Goal: Task Accomplishment & Management: Manage account settings

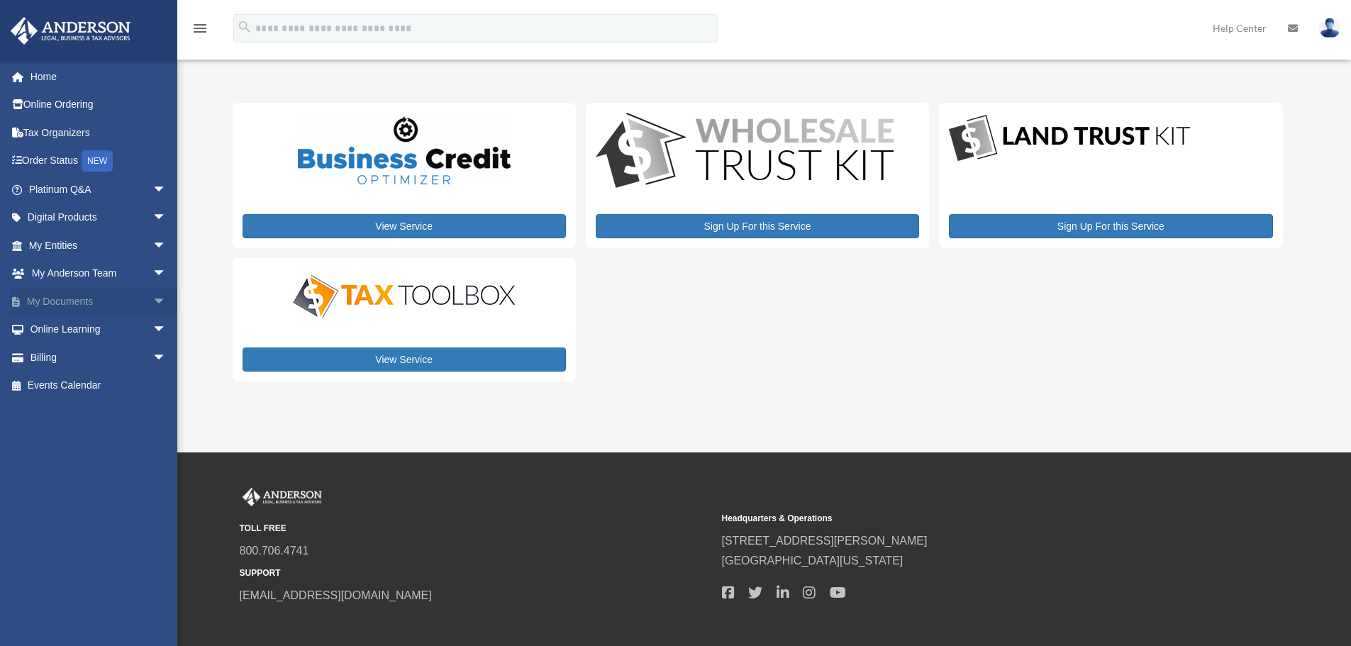
click at [77, 299] on link "My Documents arrow_drop_down" at bounding box center [99, 301] width 178 height 28
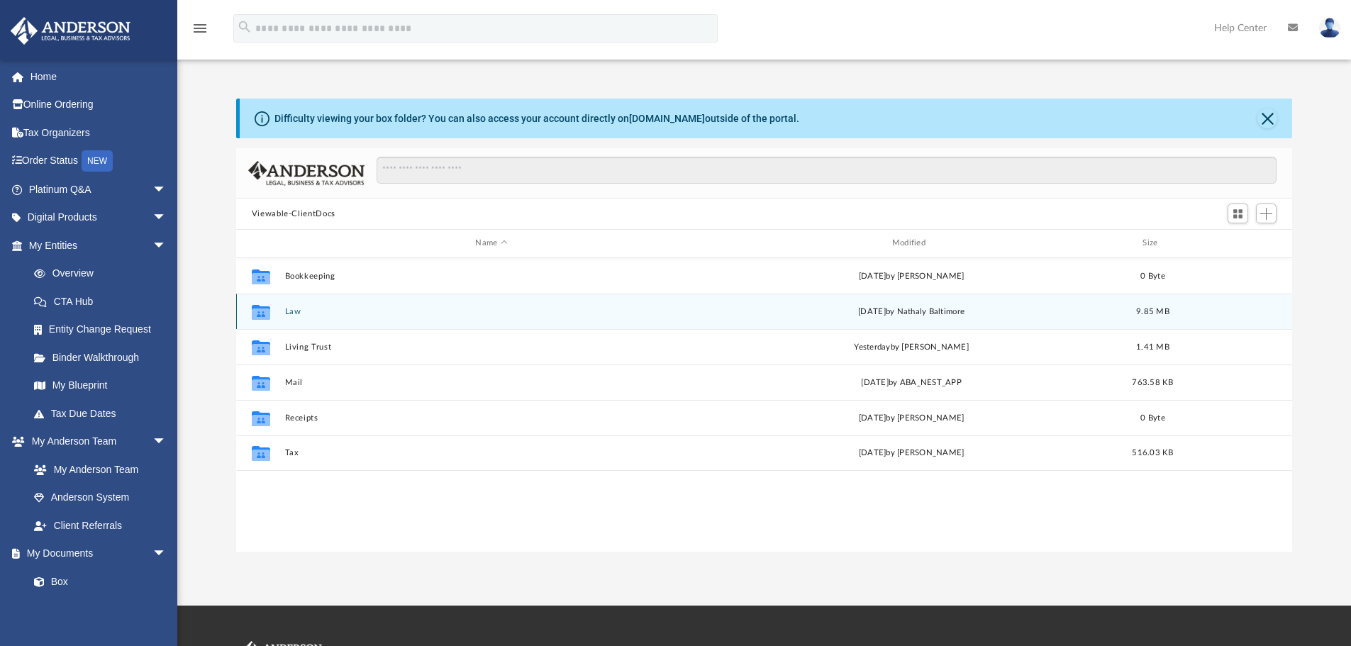
scroll to position [312, 1045]
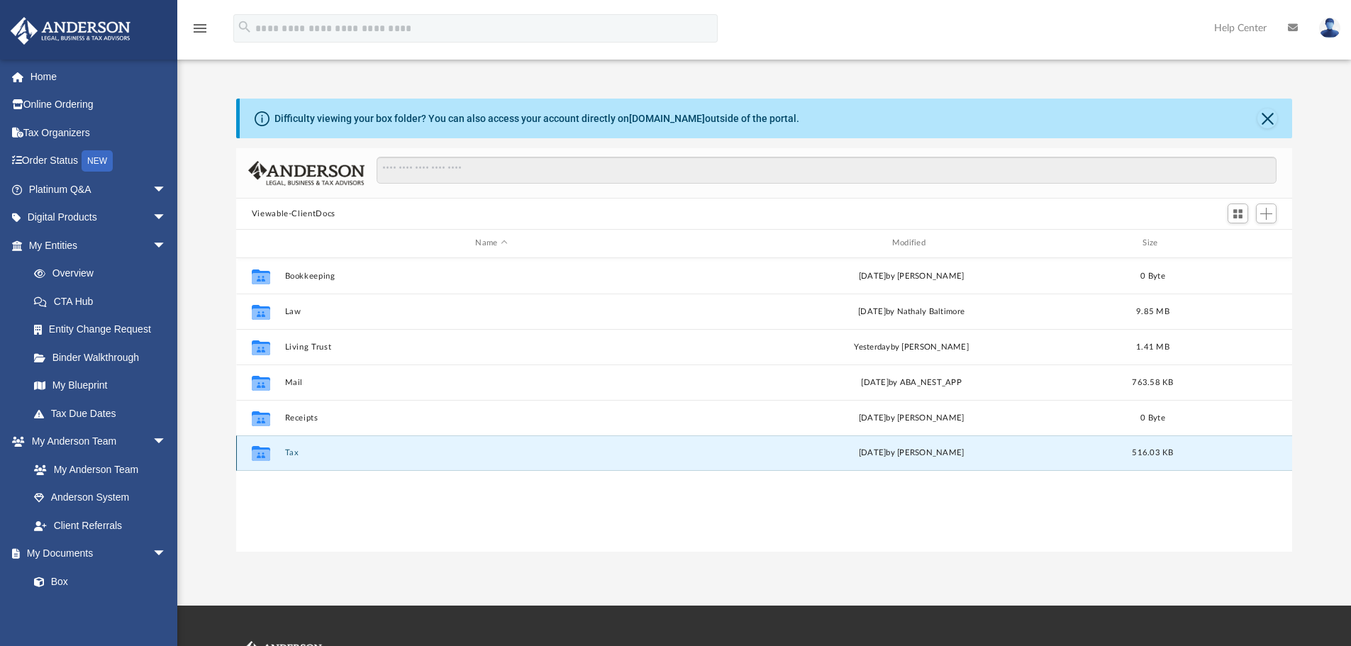
click at [291, 454] on button "Tax" at bounding box center [490, 452] width 413 height 9
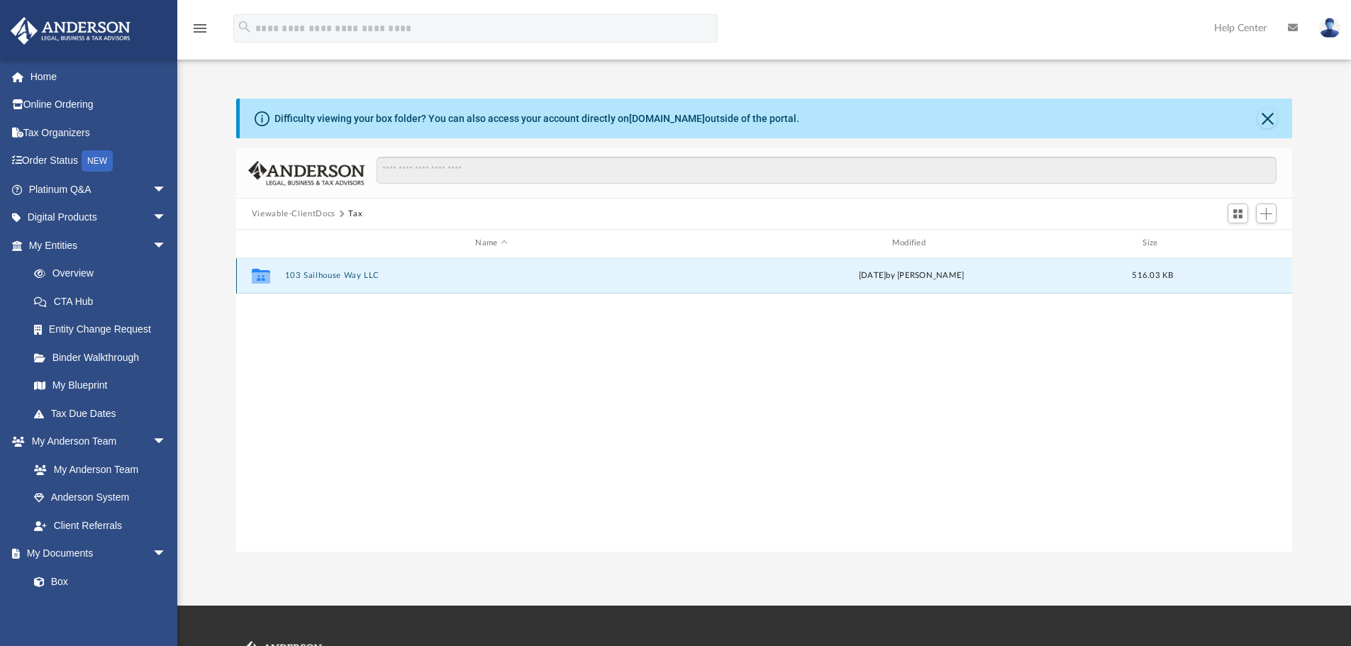
click at [359, 274] on button "103 Sailhouse Way LLC" at bounding box center [490, 275] width 413 height 9
click at [328, 278] on button "Aransas County" at bounding box center [490, 275] width 413 height 9
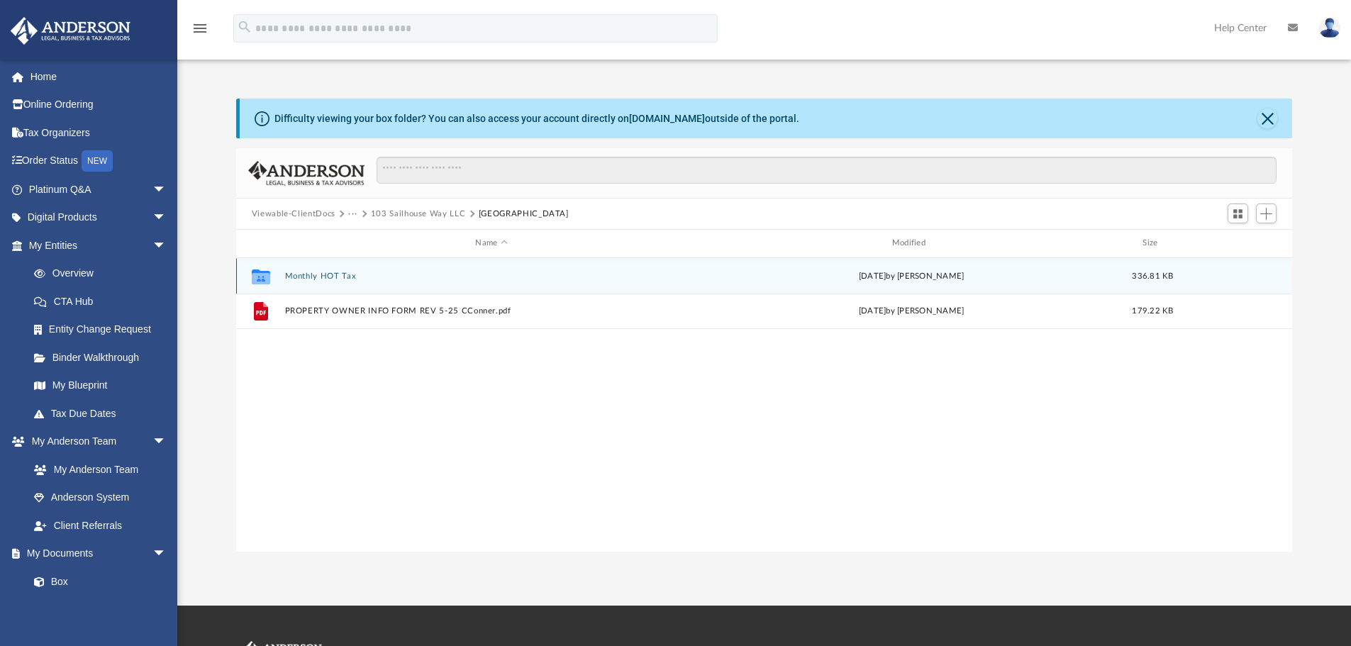
click at [333, 274] on button "Monthly HOT Tax" at bounding box center [490, 276] width 413 height 9
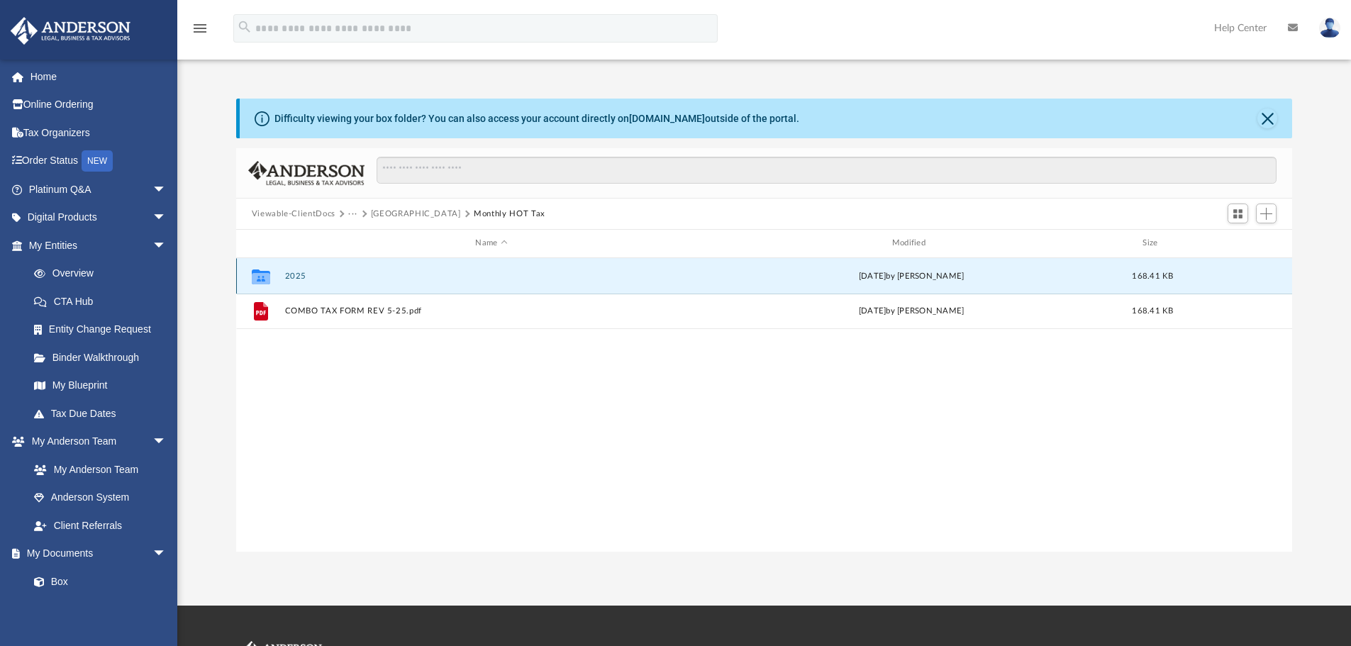
click at [298, 274] on button "2025" at bounding box center [490, 276] width 413 height 9
click at [366, 273] on button "COMBO TAX FORM REV 5-25.pdf" at bounding box center [490, 275] width 413 height 9
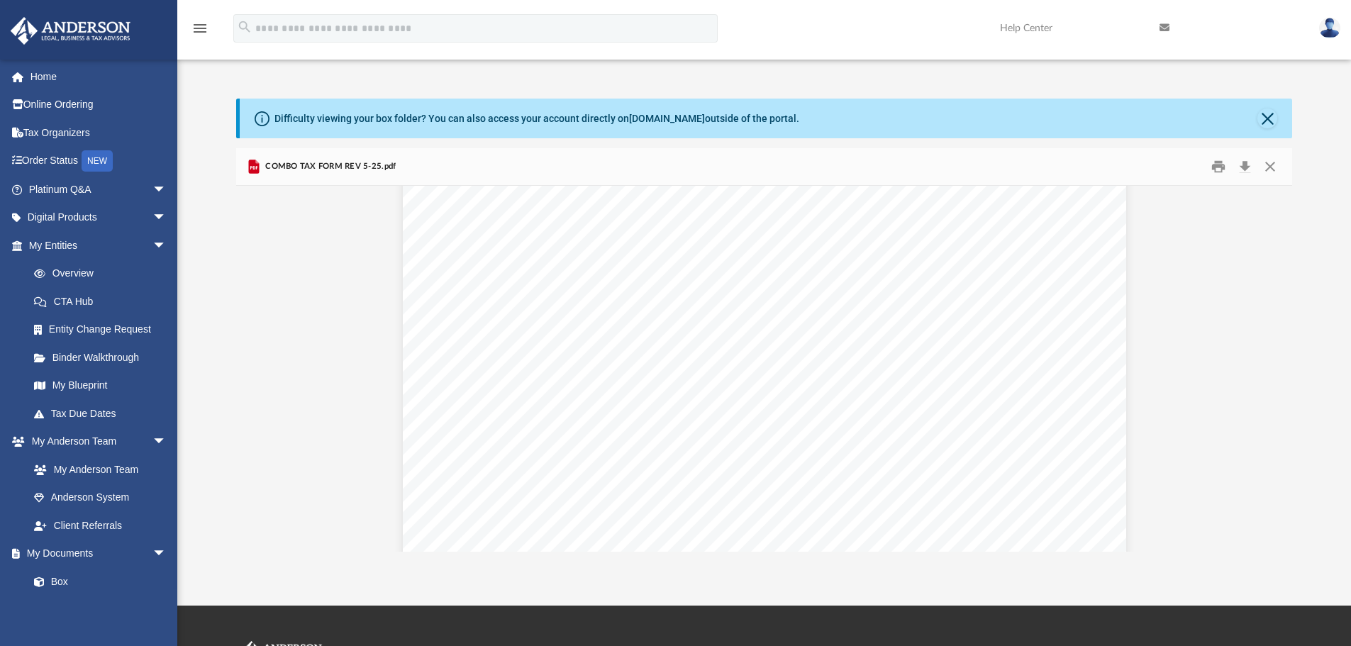
scroll to position [0, 0]
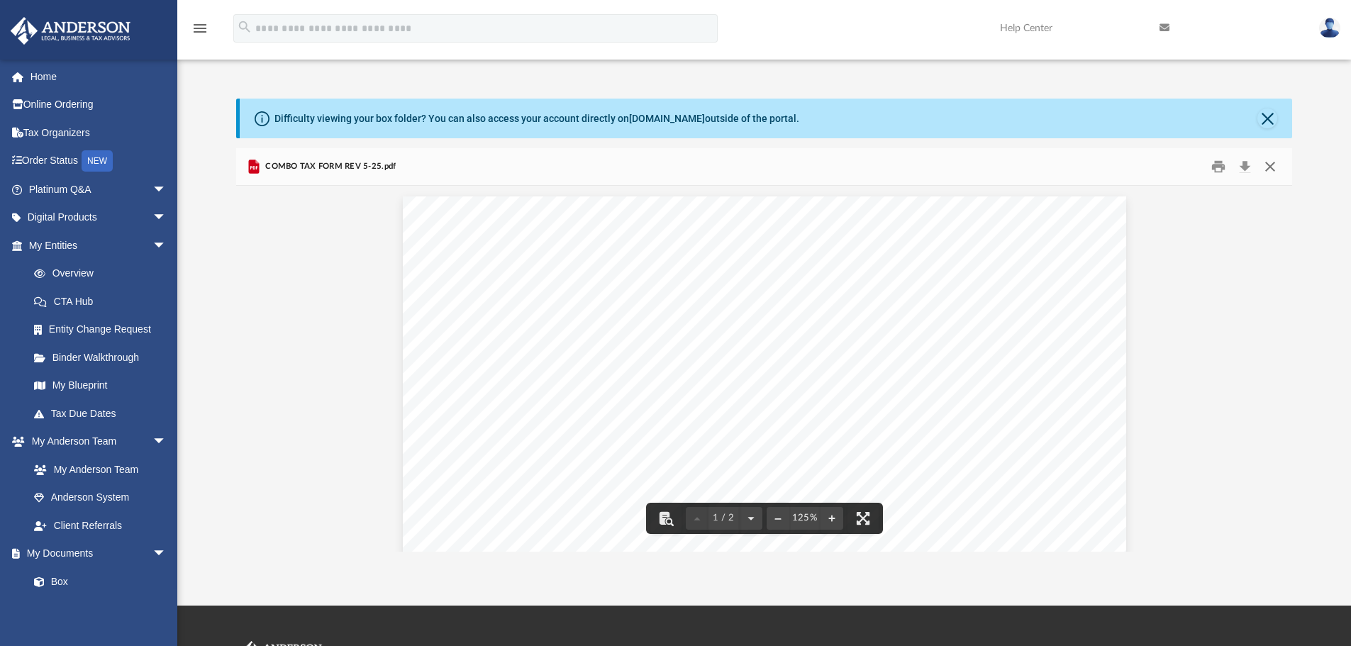
click at [1270, 162] on button "Close" at bounding box center [1270, 167] width 26 height 22
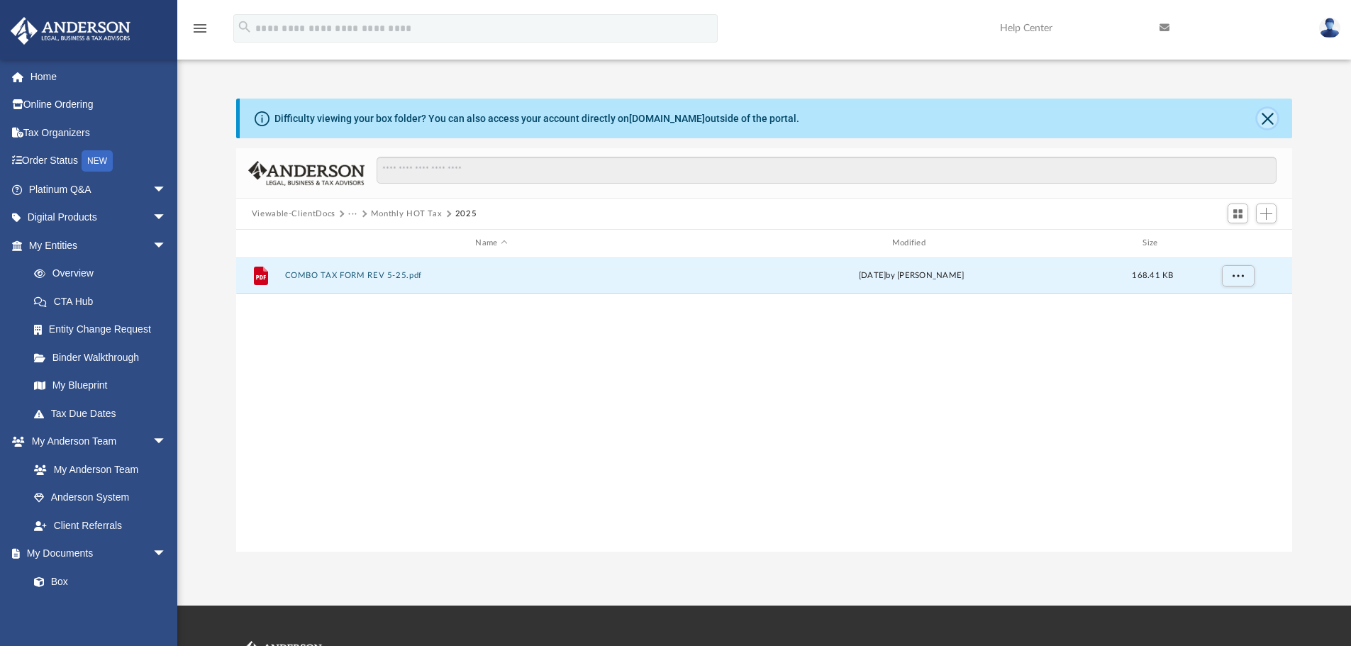
click at [1272, 115] on button "Close" at bounding box center [1267, 118] width 20 height 20
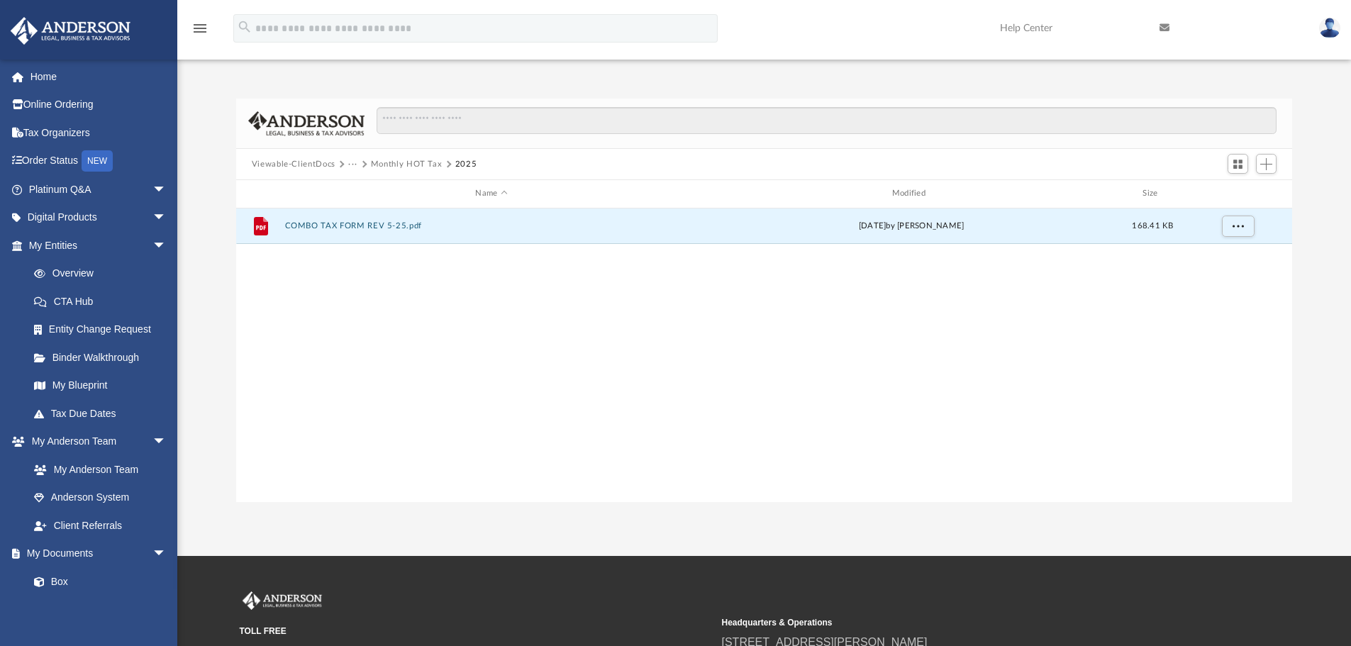
click at [379, 166] on button "Monthly HOT Tax" at bounding box center [407, 164] width 72 height 13
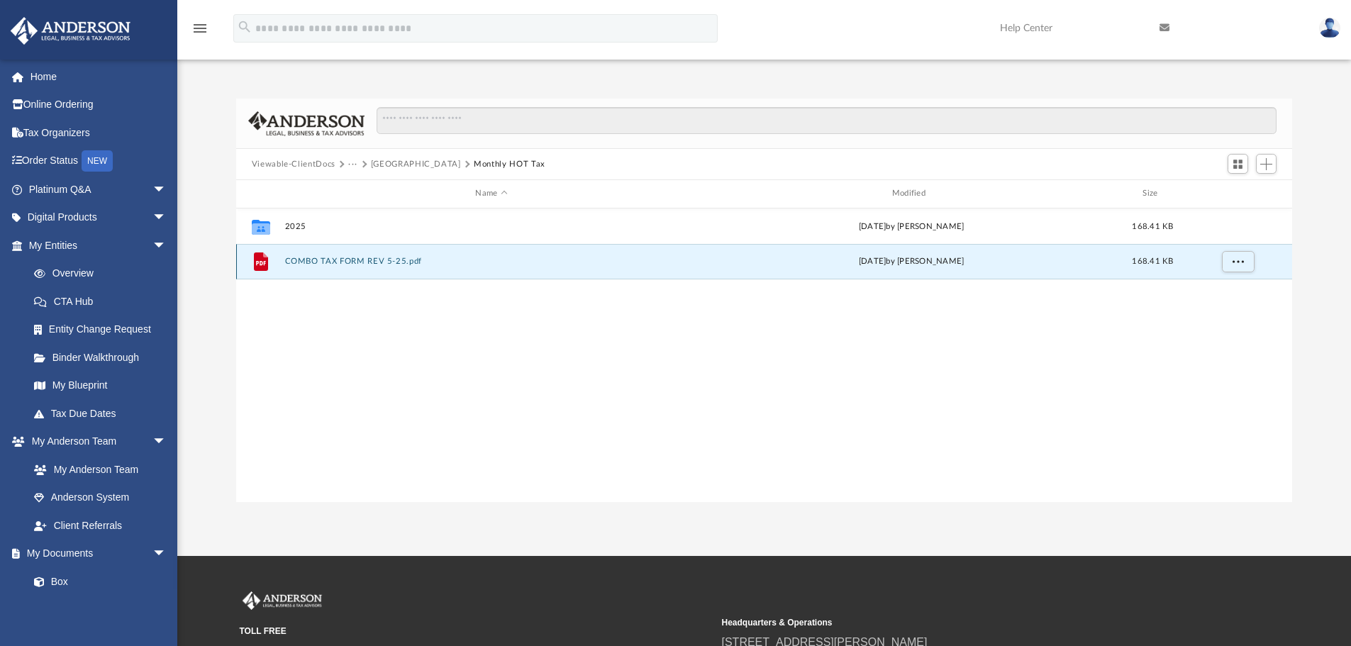
click at [377, 260] on button "COMBO TAX FORM REV 5-25.pdf" at bounding box center [490, 261] width 413 height 9
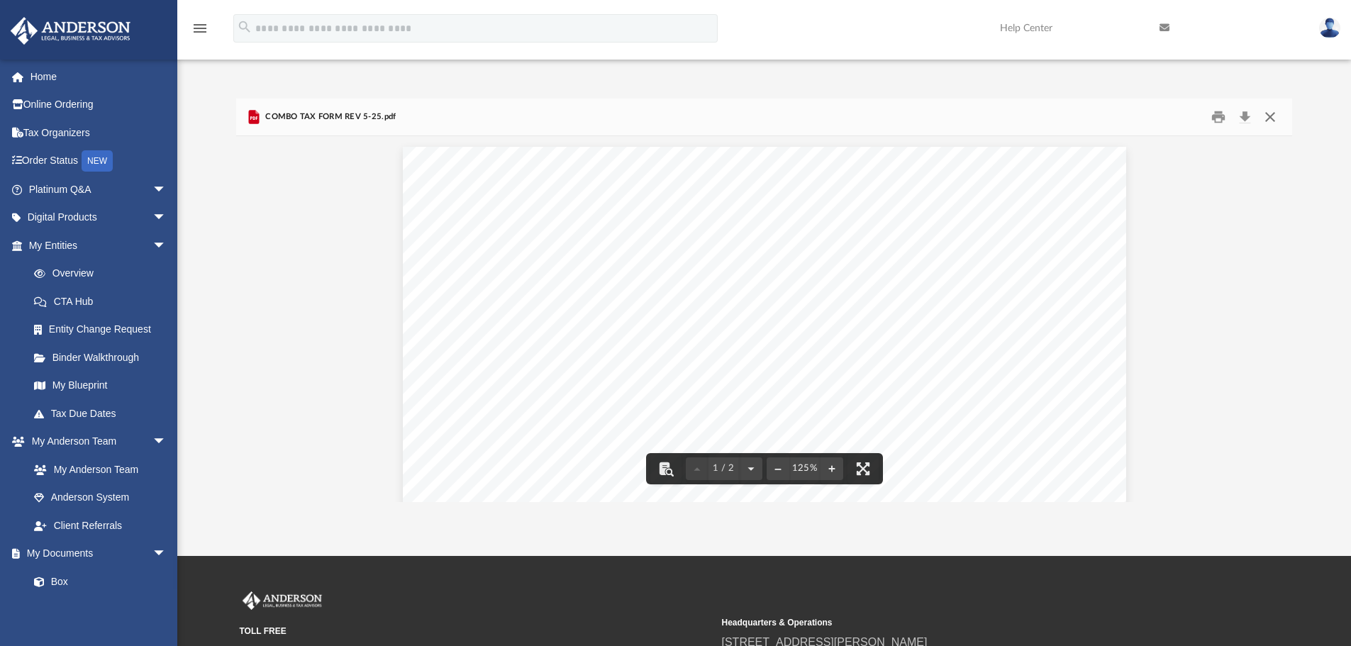
click at [1268, 113] on button "Close" at bounding box center [1270, 117] width 26 height 22
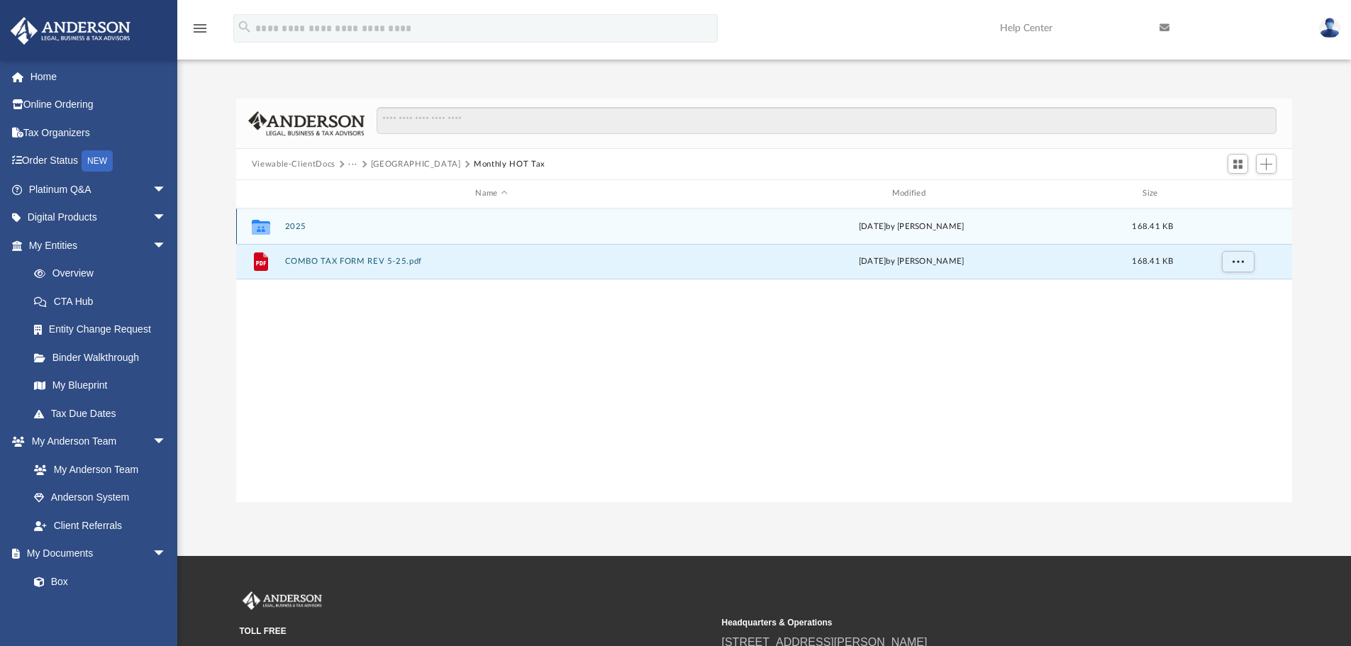
click at [292, 227] on button "2025" at bounding box center [490, 226] width 413 height 9
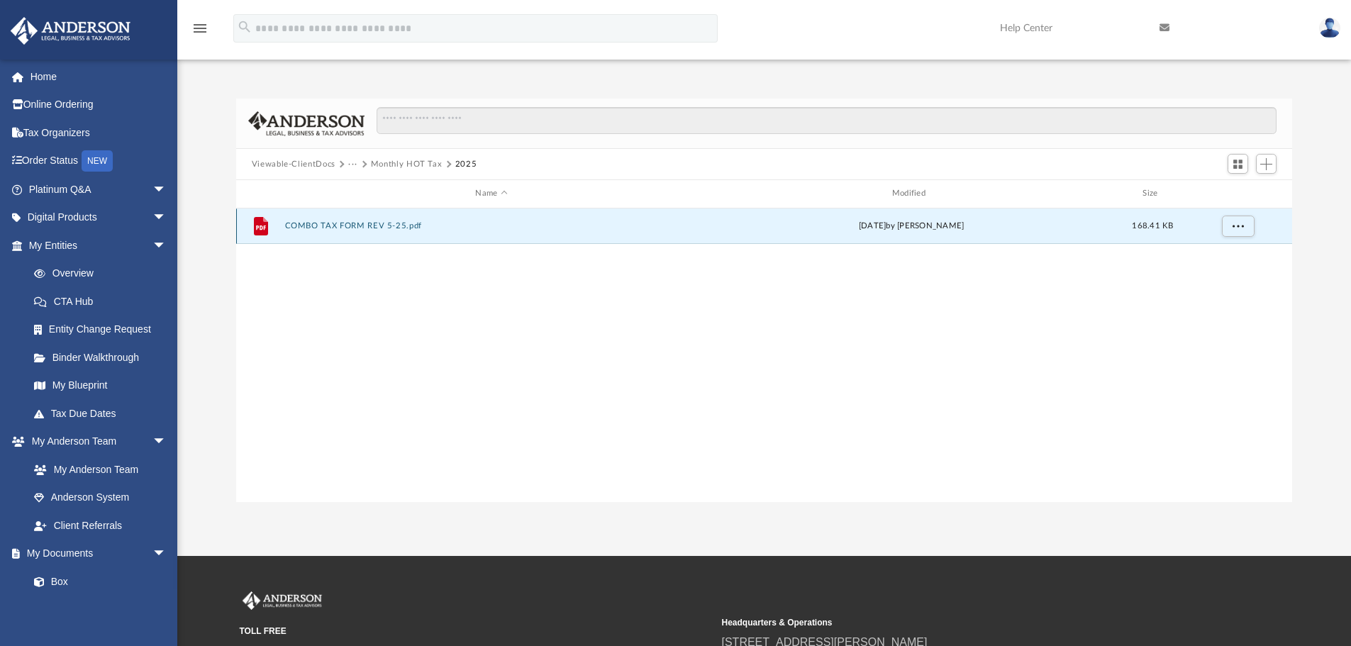
click at [347, 226] on button "COMBO TAX FORM REV 5-25.pdf" at bounding box center [490, 225] width 413 height 9
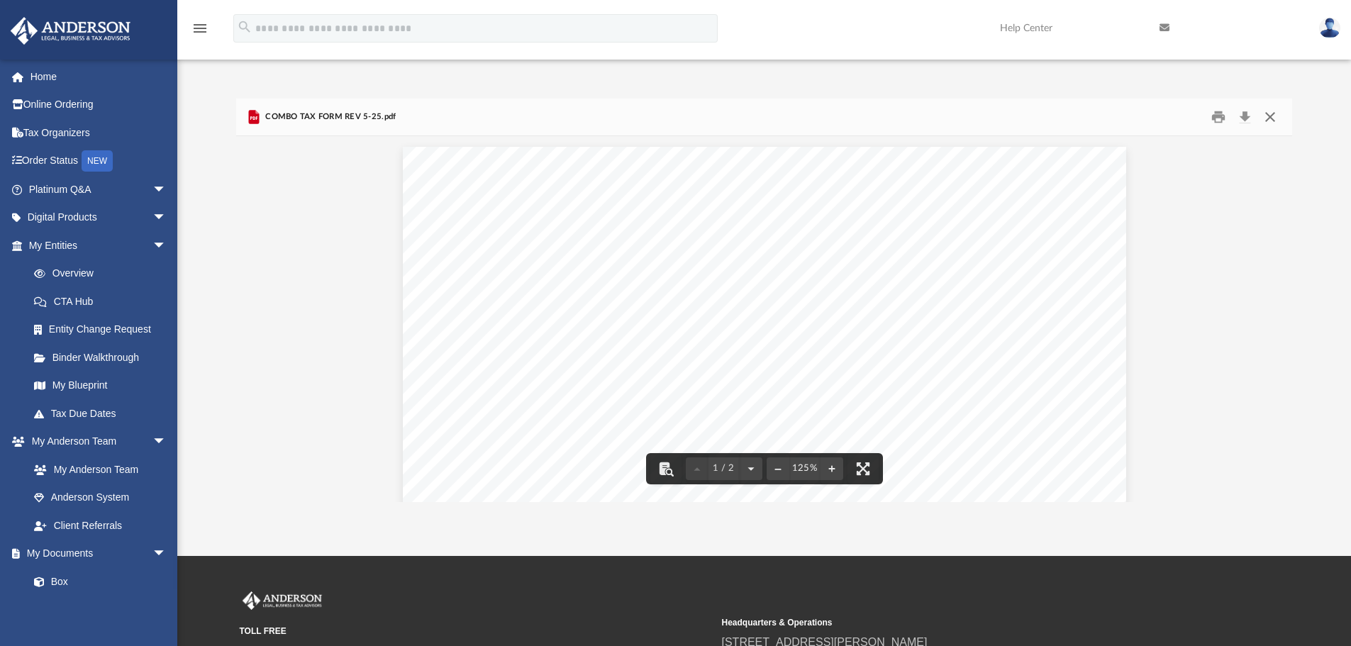
click at [1270, 116] on button "Close" at bounding box center [1270, 117] width 26 height 22
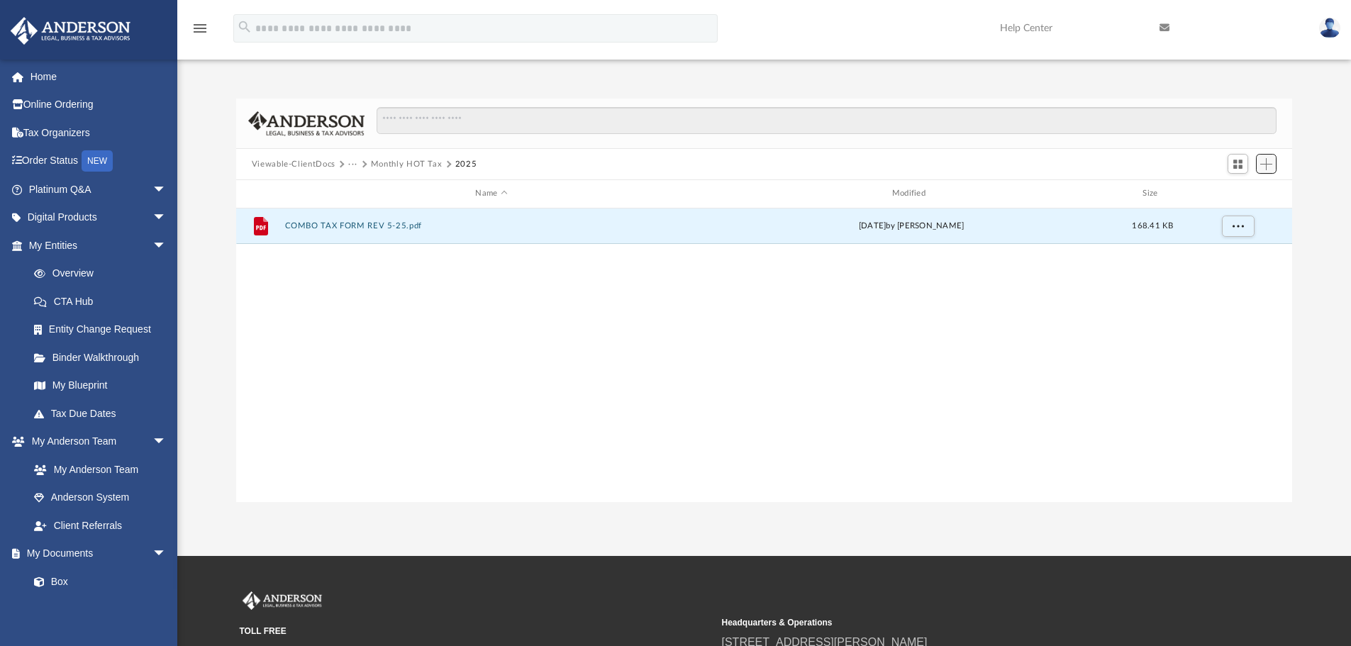
click at [1268, 168] on span "Add" at bounding box center [1266, 164] width 12 height 12
click at [1238, 193] on li "Upload" at bounding box center [1245, 192] width 45 height 15
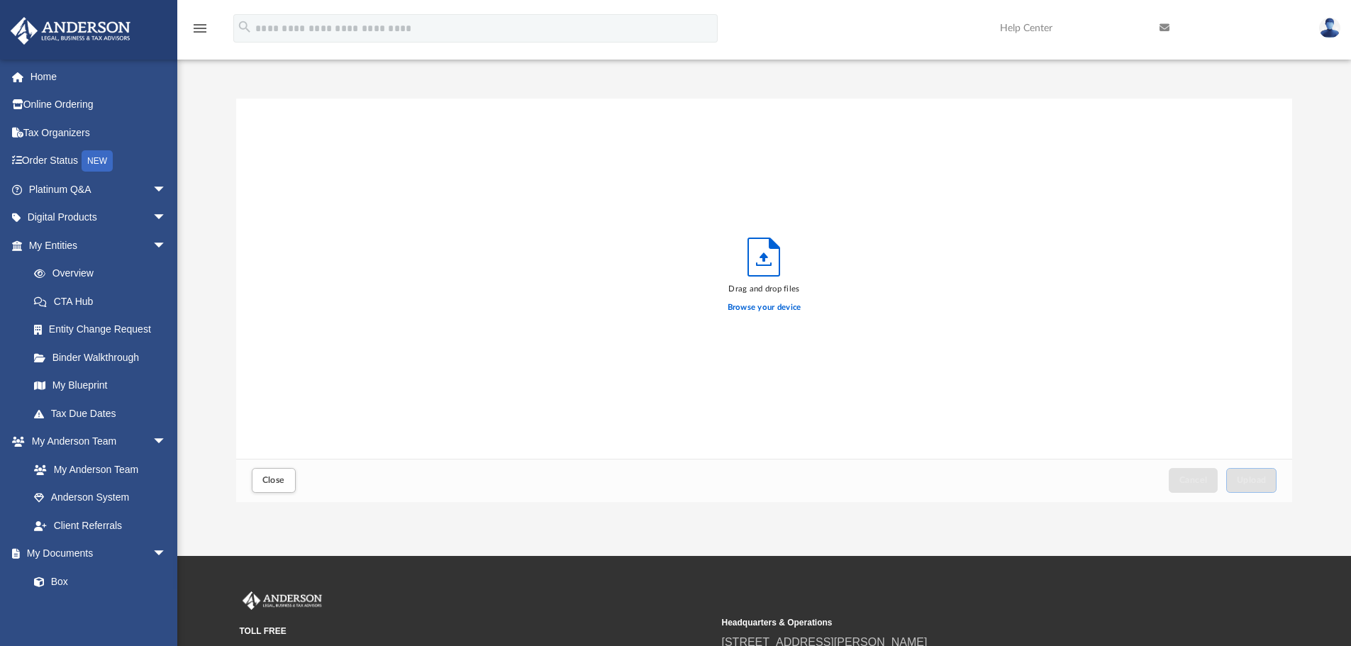
scroll to position [349, 1045]
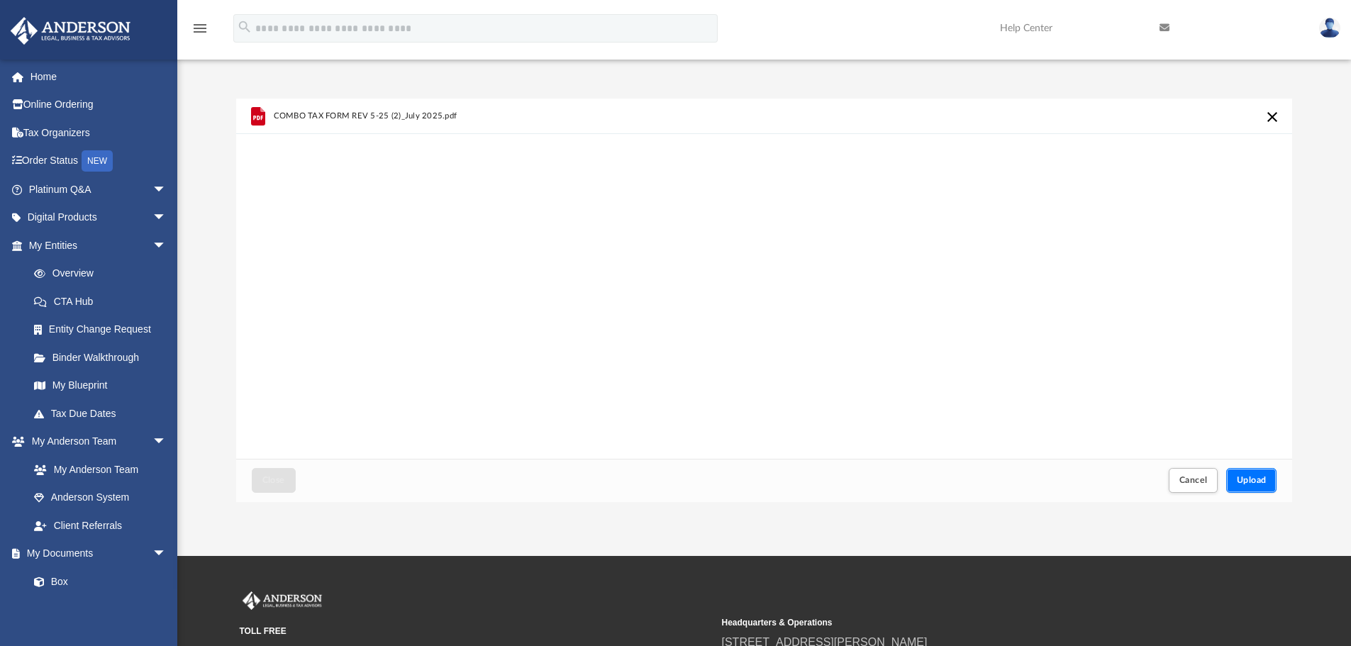
click at [1263, 471] on button "Upload" at bounding box center [1251, 480] width 51 height 25
click at [269, 488] on button "Close" at bounding box center [274, 480] width 44 height 25
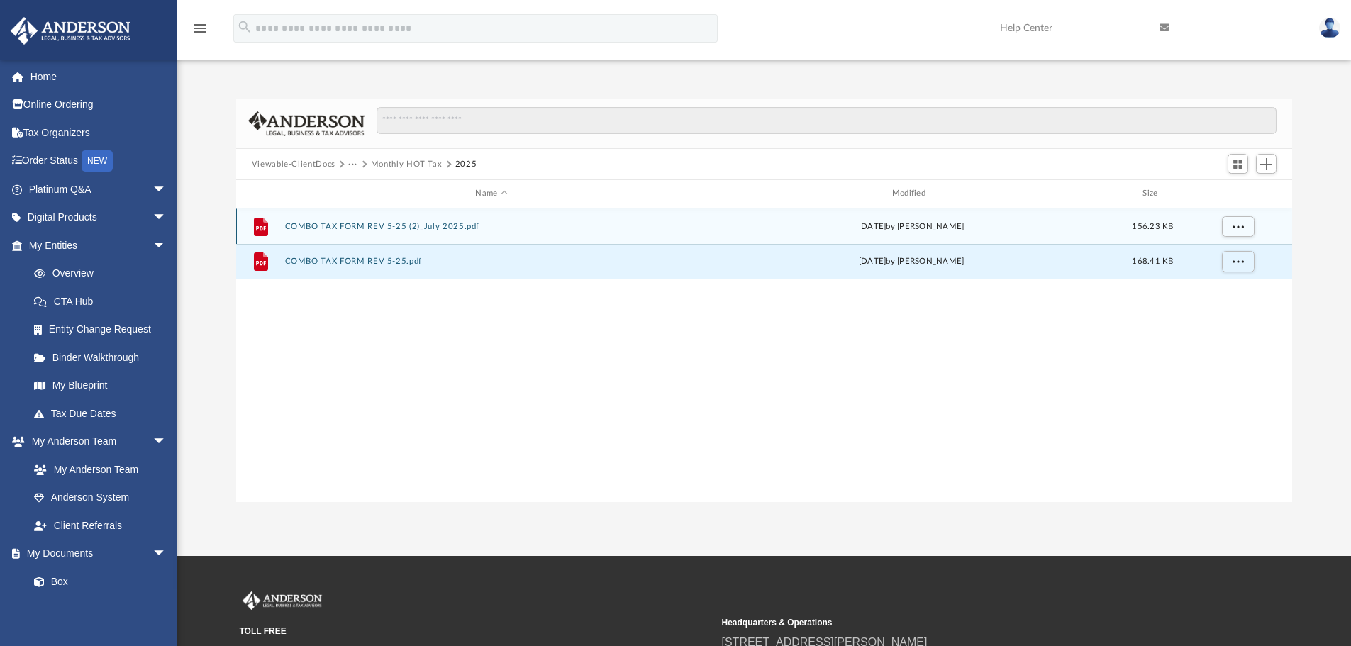
click at [440, 224] on button "COMBO TAX FORM REV 5-25 (2)_July 2025.pdf" at bounding box center [490, 226] width 413 height 9
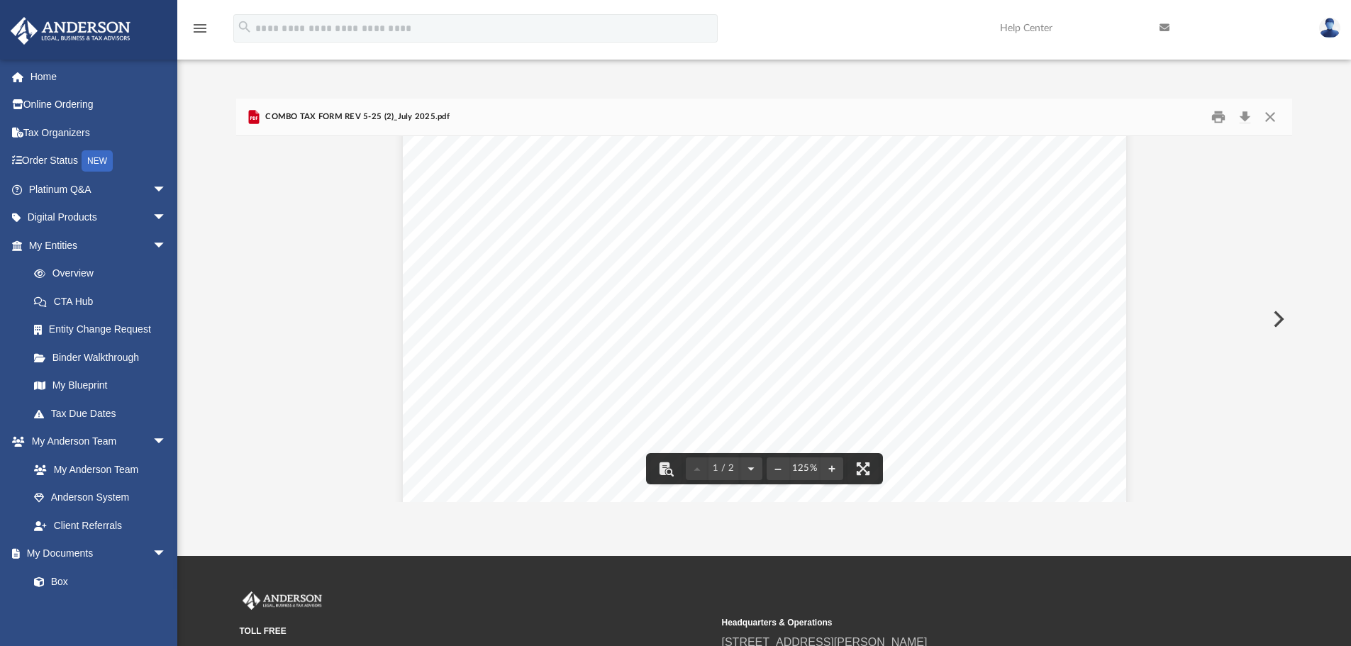
scroll to position [496, 0]
click at [1270, 112] on button "Close" at bounding box center [1270, 117] width 26 height 22
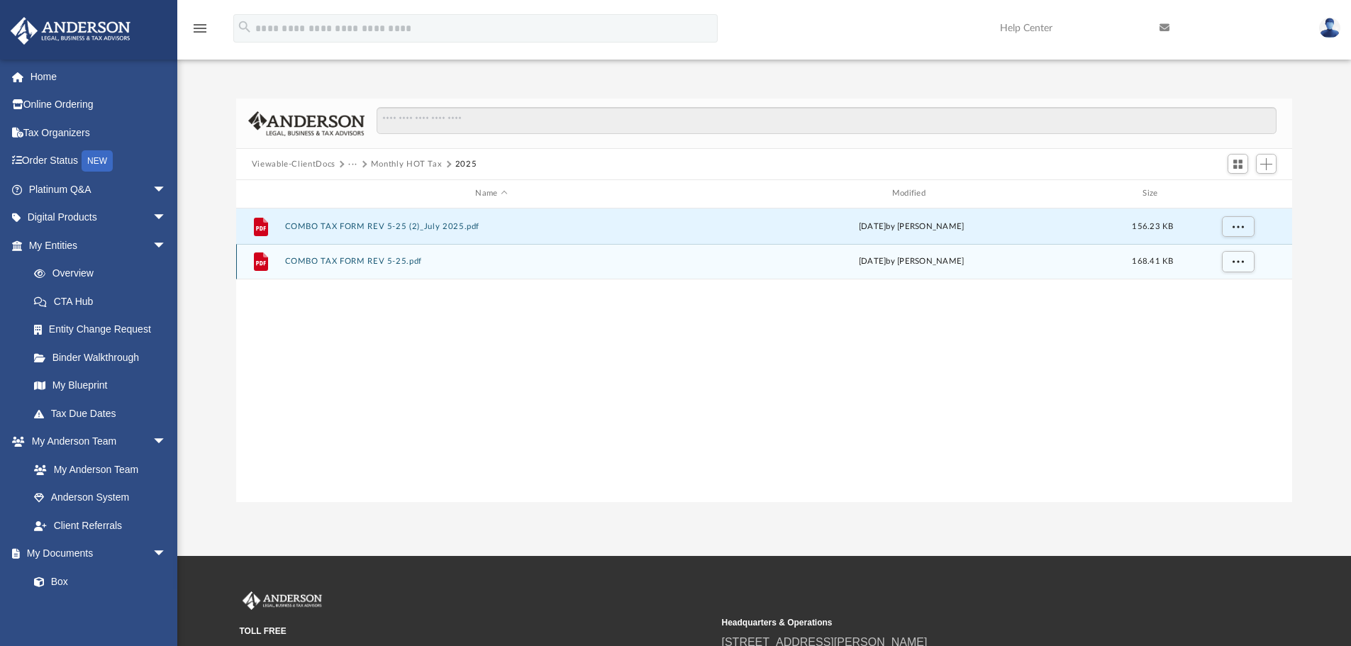
click at [394, 259] on button "COMBO TAX FORM REV 5-25.pdf" at bounding box center [490, 261] width 413 height 9
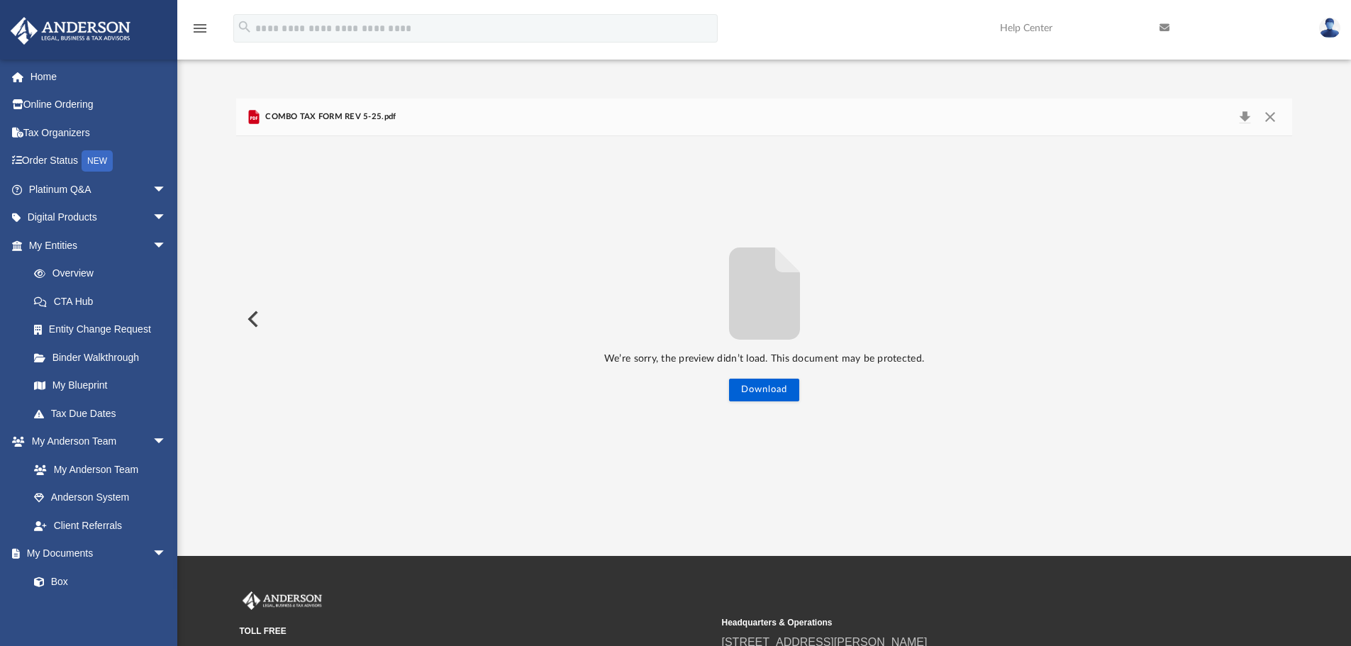
click at [254, 310] on button "Preview" at bounding box center [251, 319] width 31 height 40
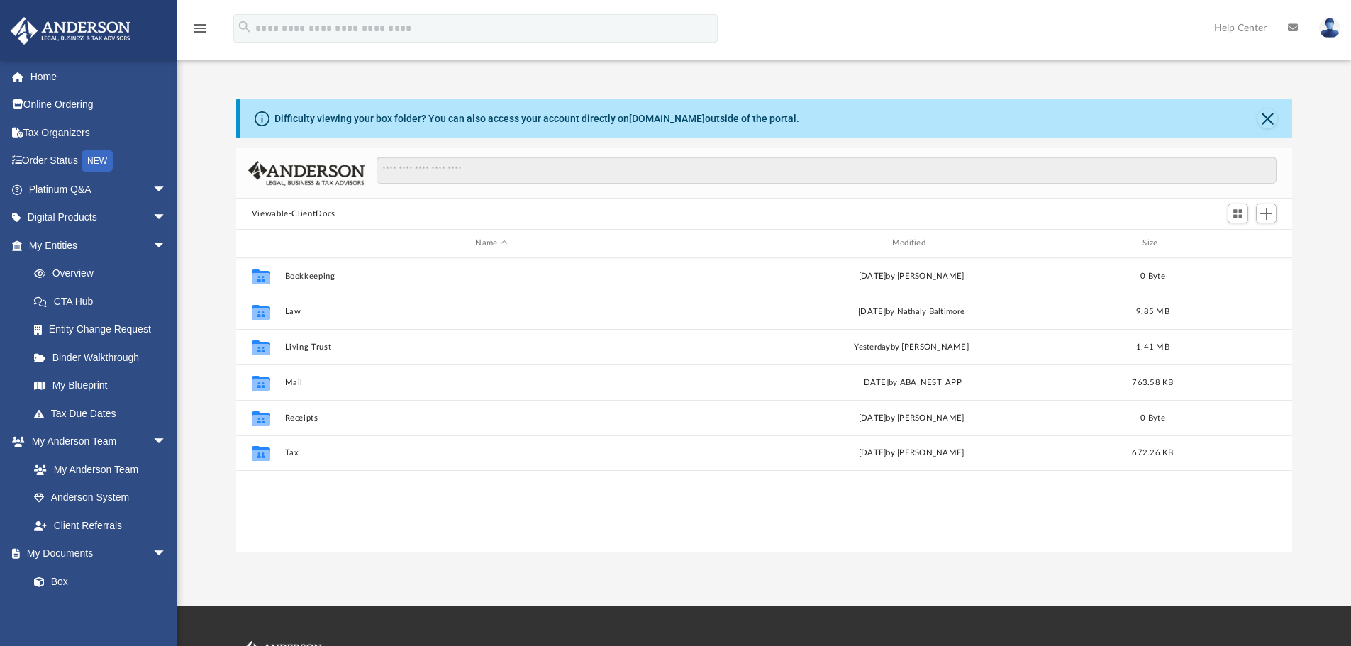
scroll to position [312, 1045]
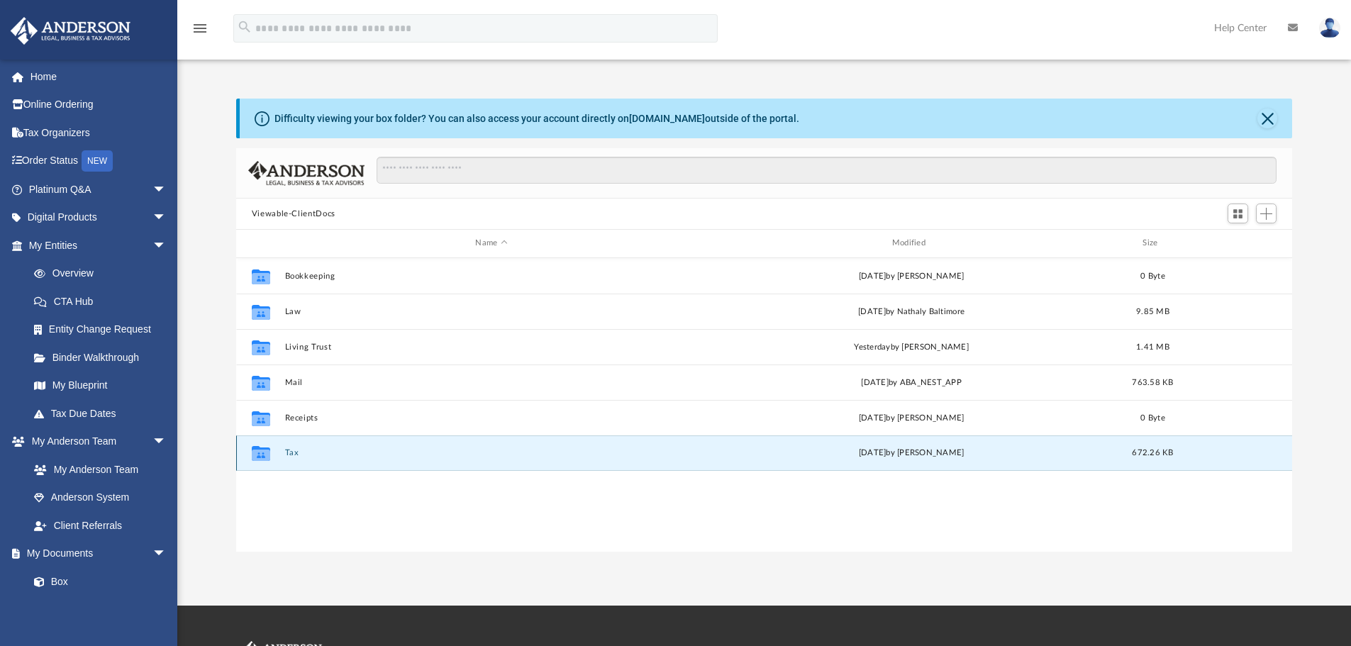
click at [286, 453] on button "Tax" at bounding box center [490, 452] width 413 height 9
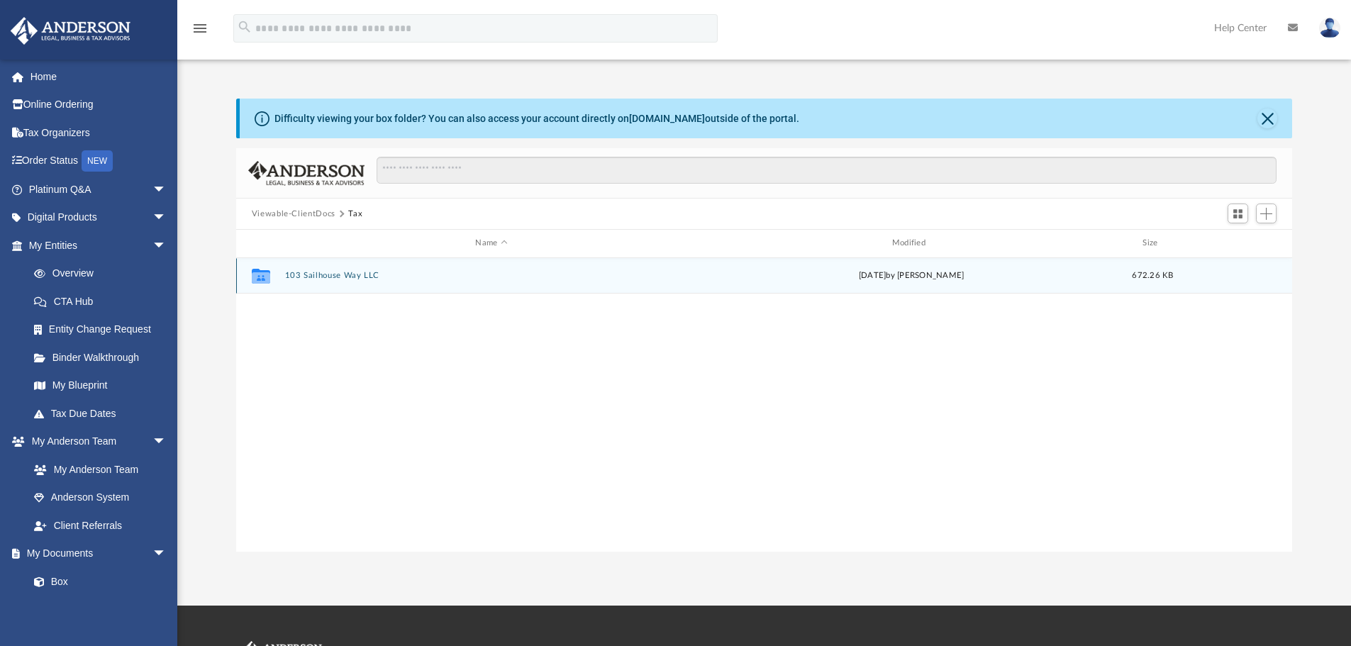
click at [354, 270] on div "Collaborated Folder 103 Sailhouse Way LLC today by Craig Conner 672.26 KB" at bounding box center [764, 275] width 1056 height 35
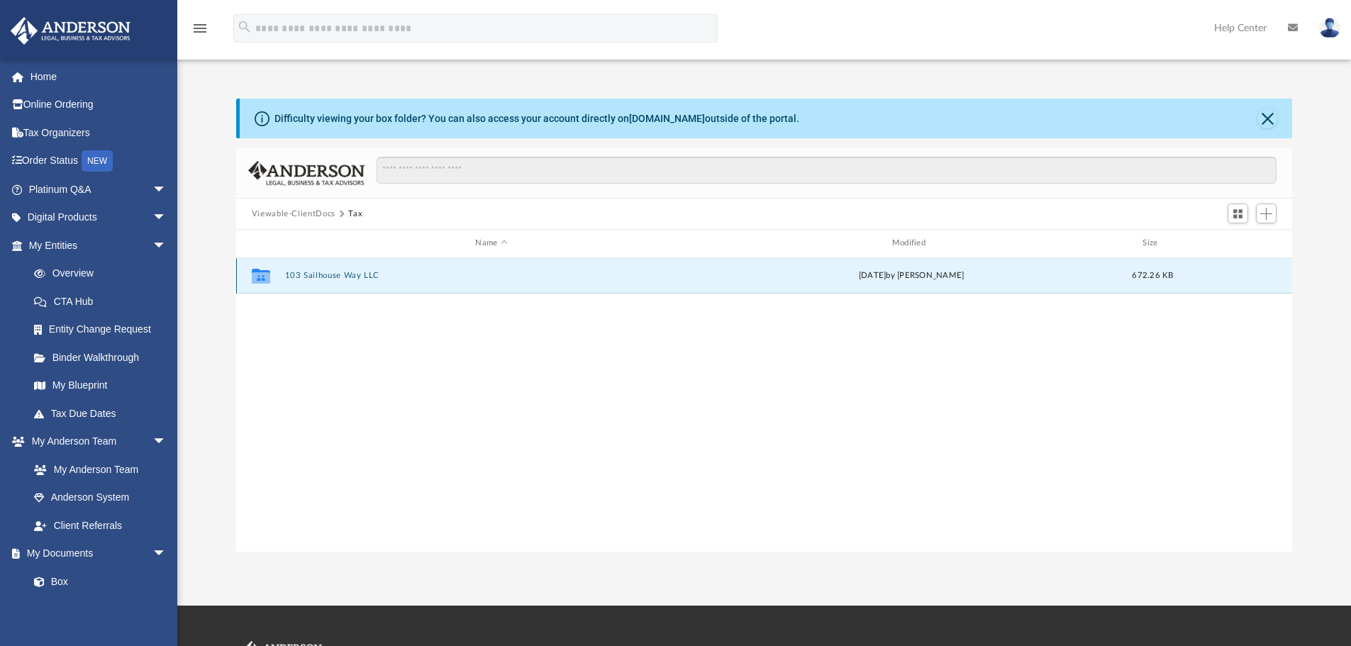
click at [340, 273] on button "103 Sailhouse Way LLC" at bounding box center [490, 275] width 413 height 9
click at [322, 276] on button "Aransas County" at bounding box center [490, 275] width 413 height 9
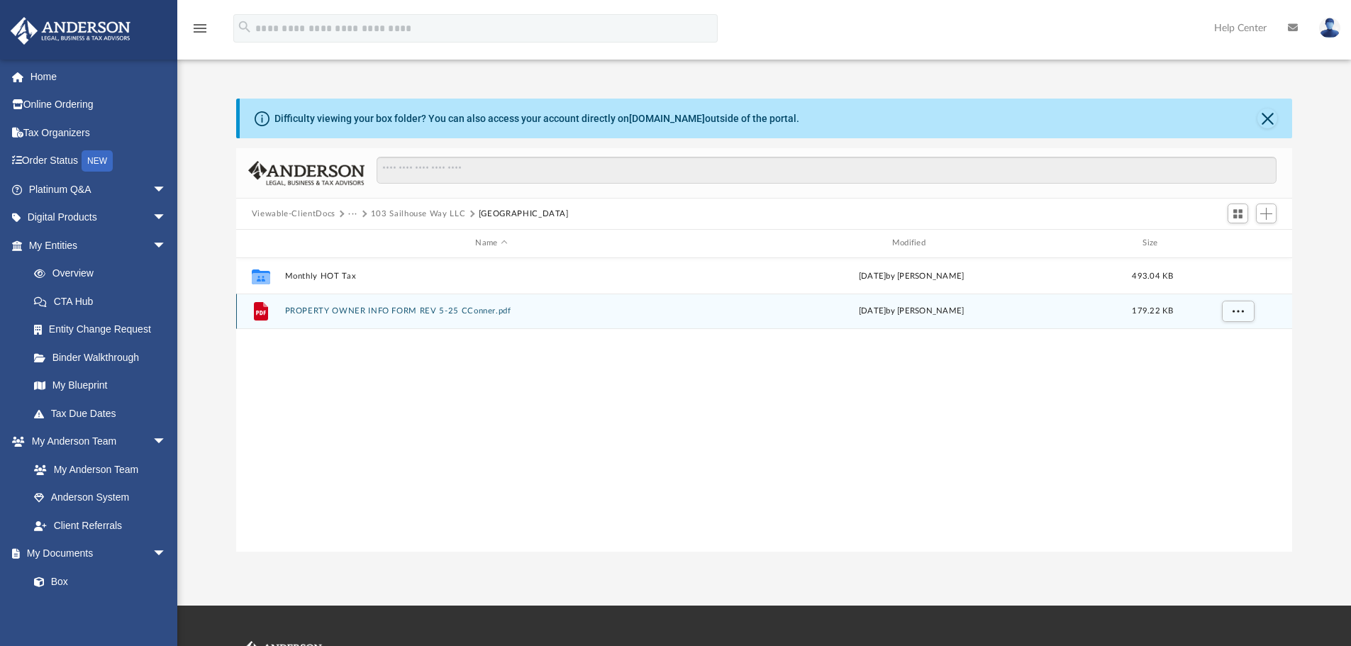
click at [335, 308] on button "PROPERTY OWNER INFO FORM REV 5-25 CConner.pdf" at bounding box center [490, 310] width 413 height 9
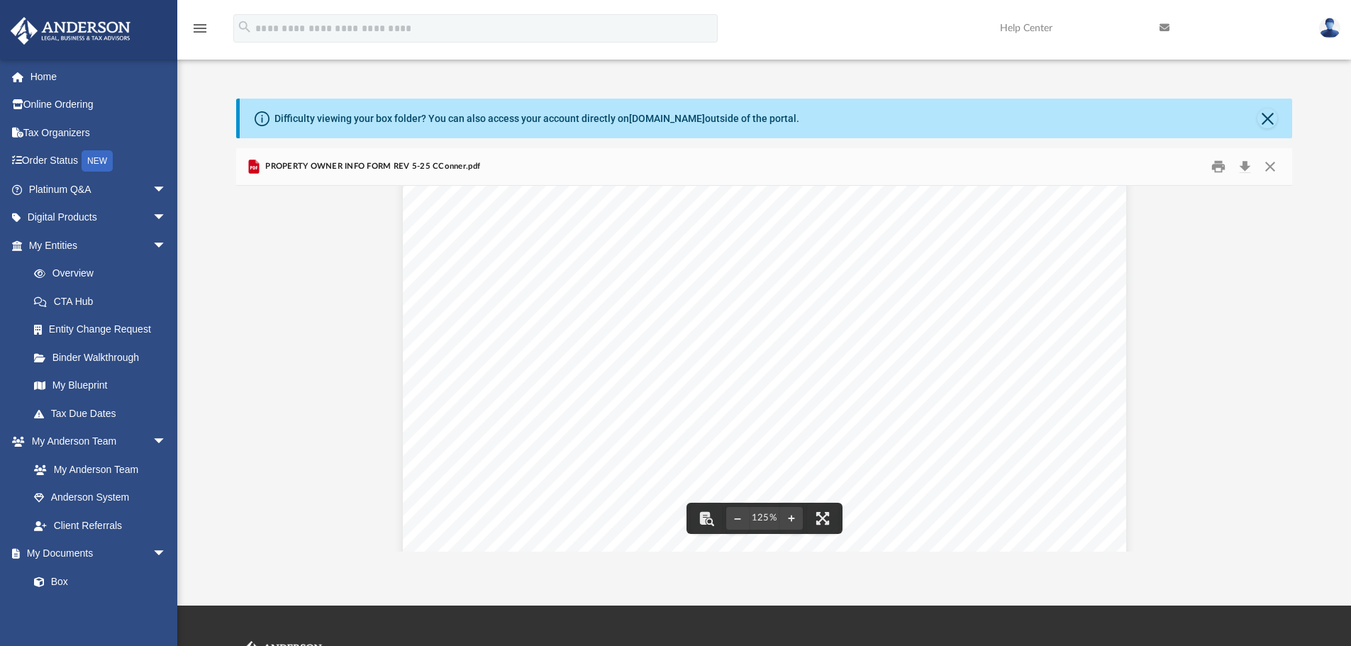
scroll to position [166, 0]
click at [1273, 167] on button "Close" at bounding box center [1270, 167] width 26 height 22
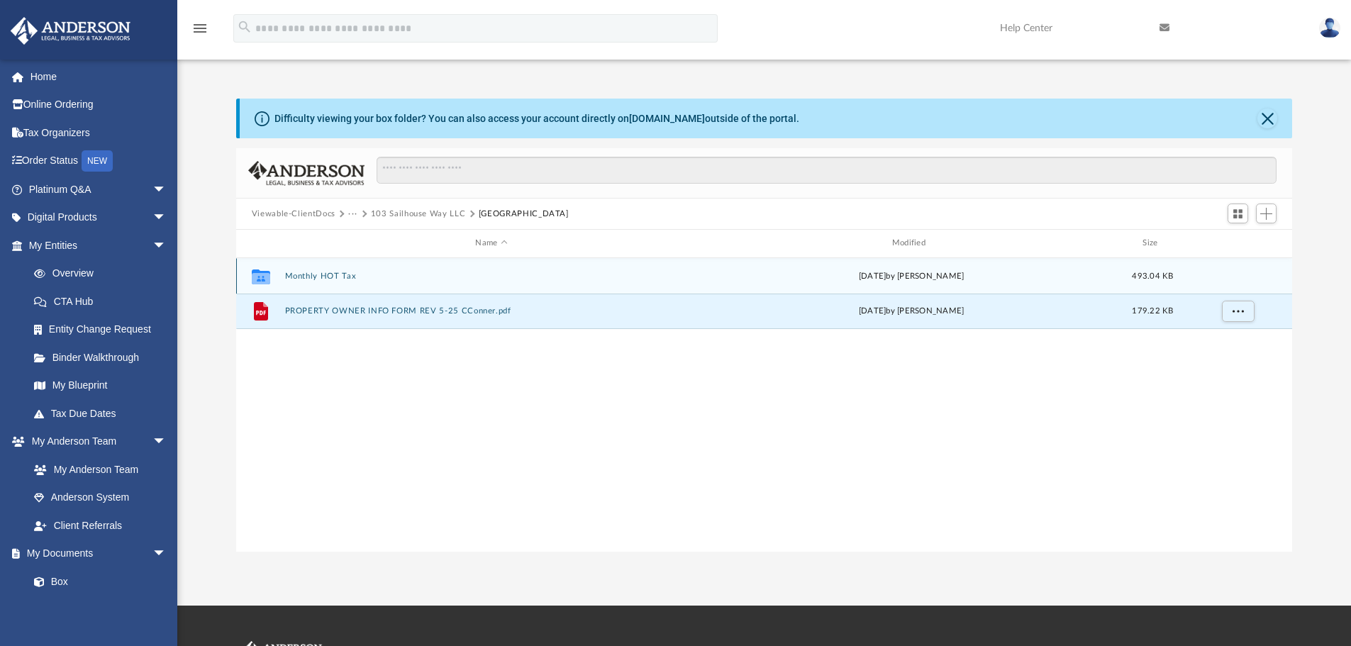
click at [350, 274] on button "Monthly HOT Tax" at bounding box center [490, 276] width 413 height 9
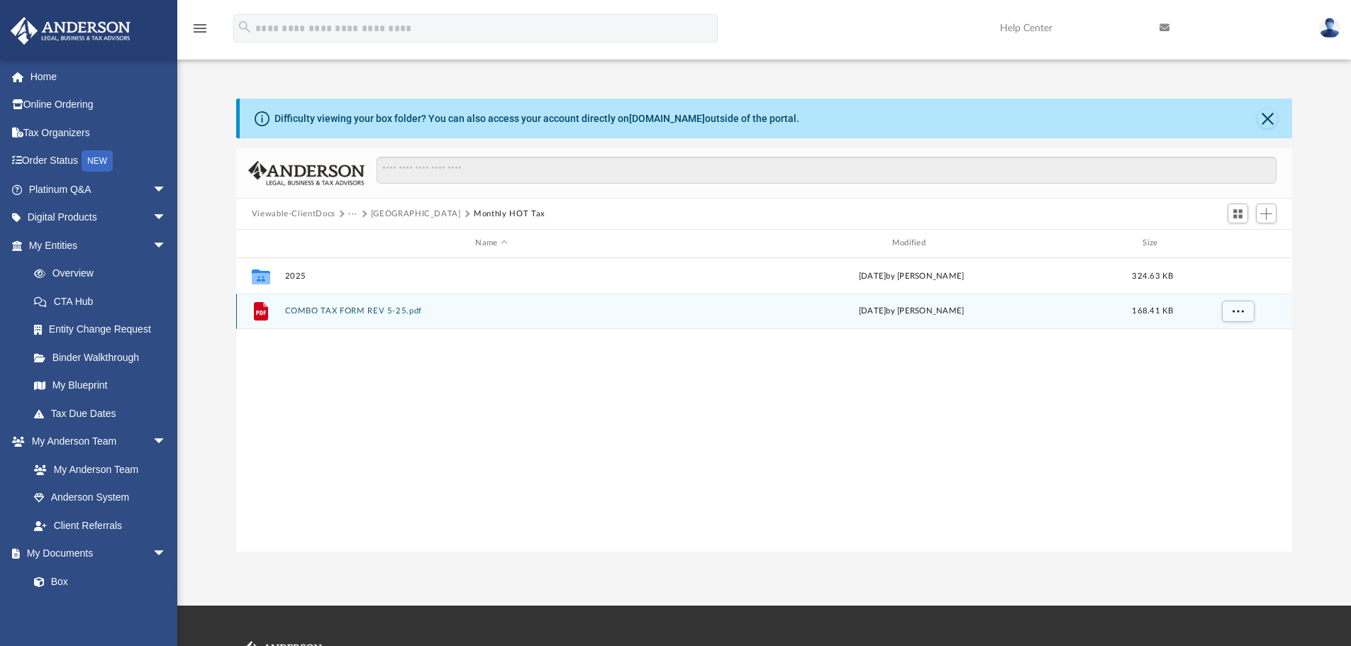
click at [386, 309] on button "COMBO TAX FORM REV 5-25.pdf" at bounding box center [490, 310] width 413 height 9
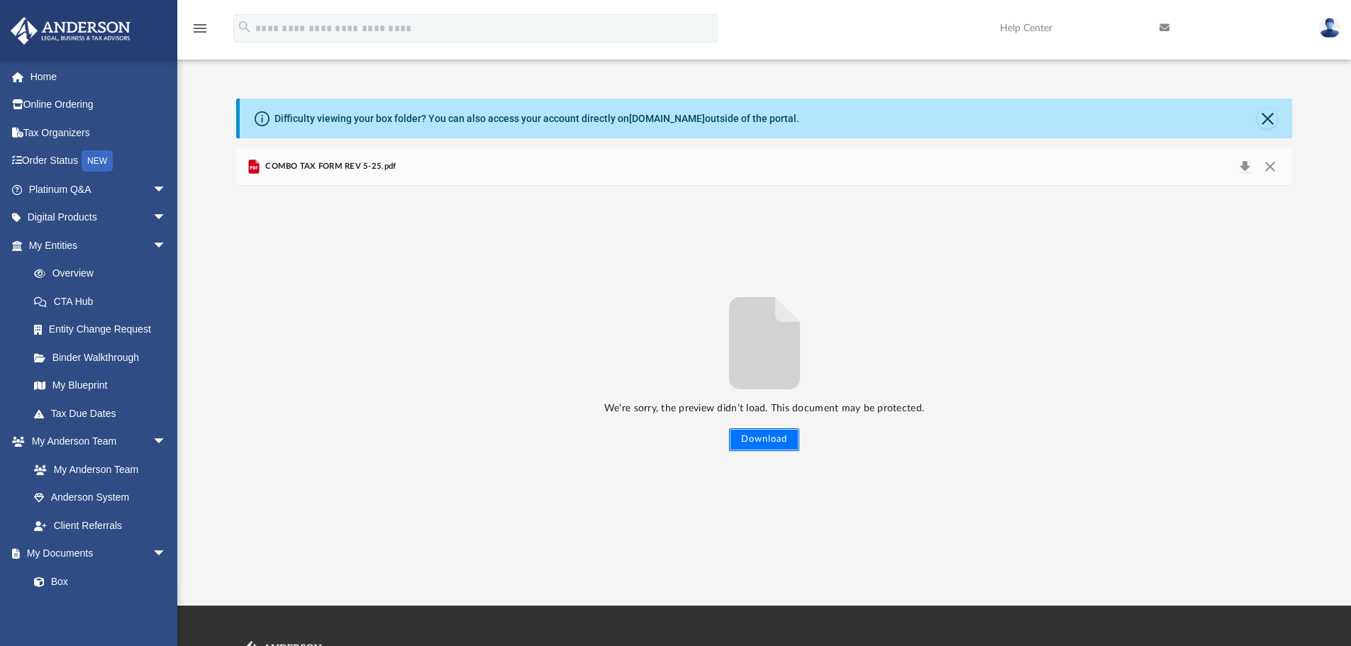
click at [756, 435] on button "Download" at bounding box center [764, 439] width 70 height 23
click at [487, 282] on div "We’re sorry, the preview didn’t load. This document may be protected. Download" at bounding box center [764, 369] width 1056 height 366
click at [1268, 167] on button "Close" at bounding box center [1270, 167] width 26 height 20
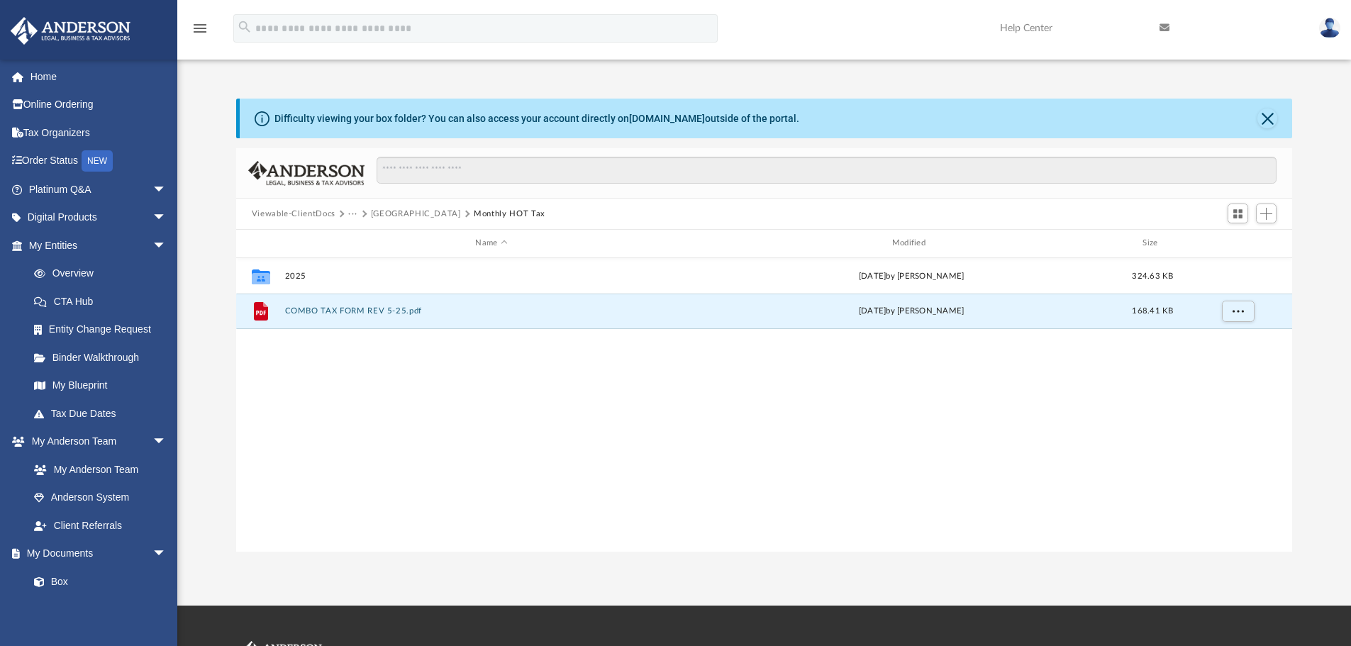
click at [590, 381] on div "Collaborated Folder 2025 today by Craig Conner 324.63 KB File COMBO TAX FORM RE…" at bounding box center [764, 405] width 1056 height 294
click at [1236, 309] on span "More options" at bounding box center [1236, 311] width 11 height 8
click at [1212, 340] on li "Preview" at bounding box center [1224, 339] width 41 height 15
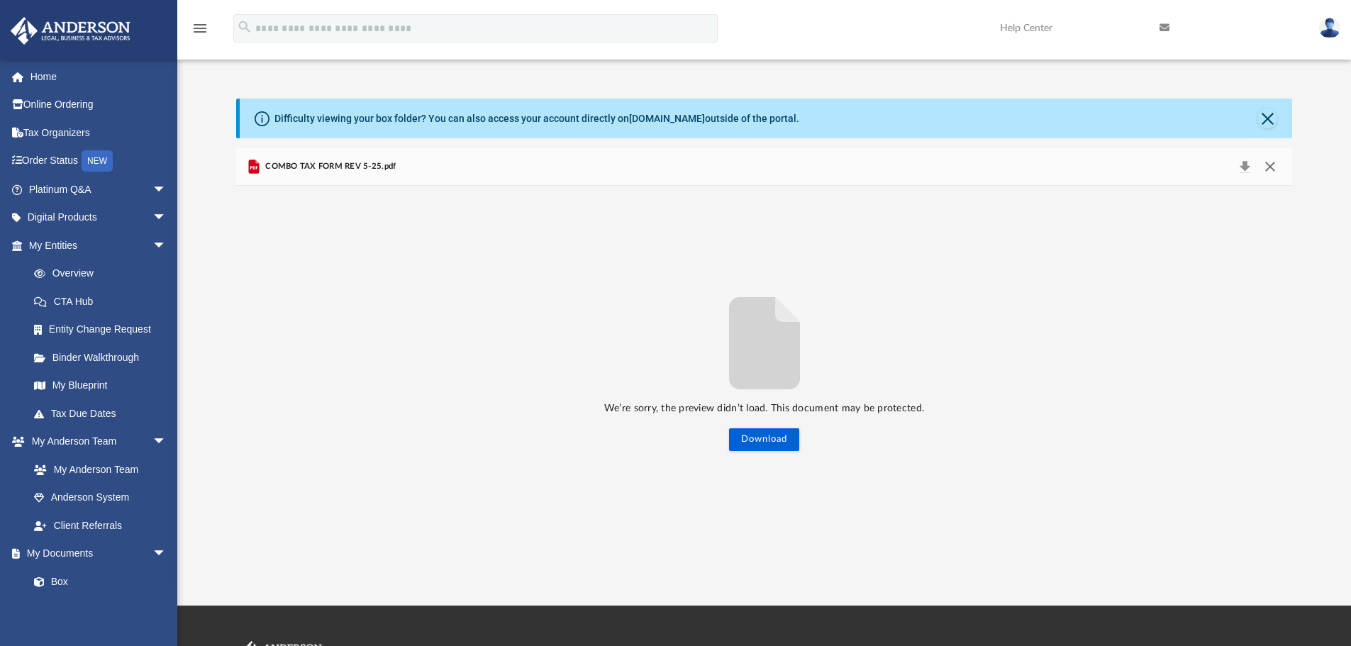
click at [1270, 164] on button "Close" at bounding box center [1270, 167] width 26 height 20
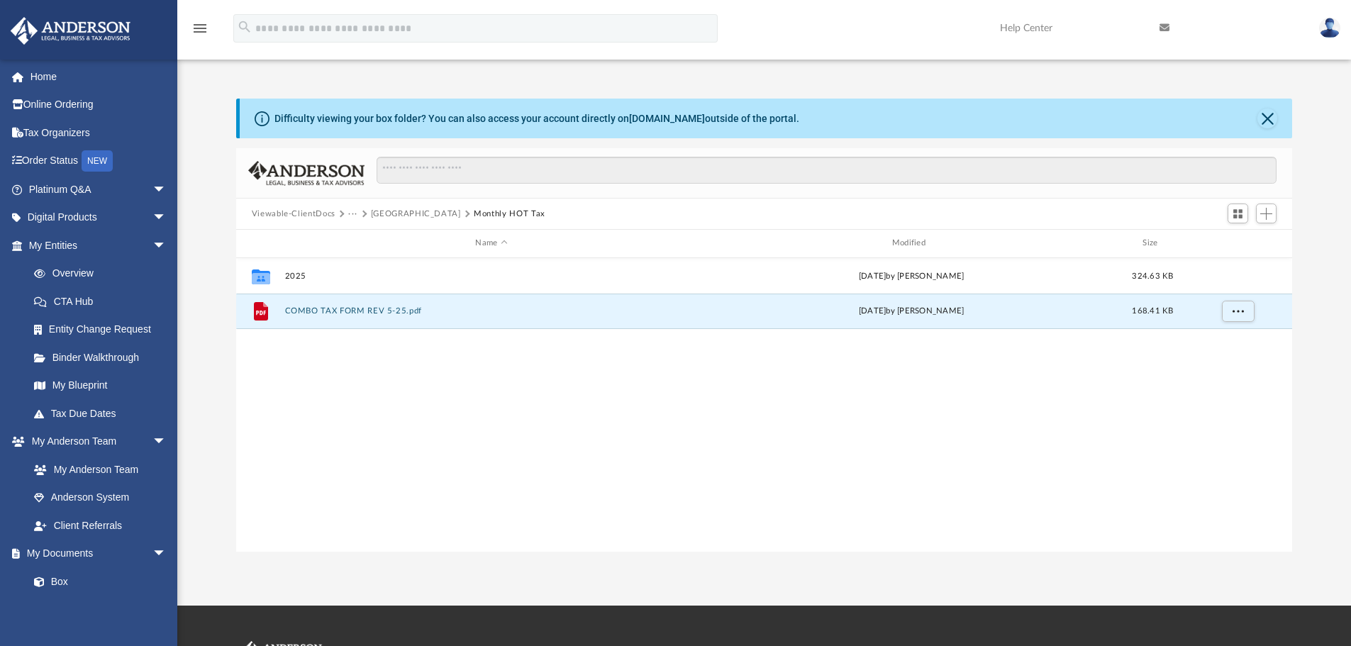
click at [859, 384] on div "Collaborated Folder 2025 today by Craig Conner 324.63 KB File COMBO TAX FORM RE…" at bounding box center [764, 405] width 1056 height 294
click at [1267, 213] on span "Add" at bounding box center [1266, 214] width 12 height 12
click at [1239, 240] on li "Upload" at bounding box center [1245, 242] width 45 height 15
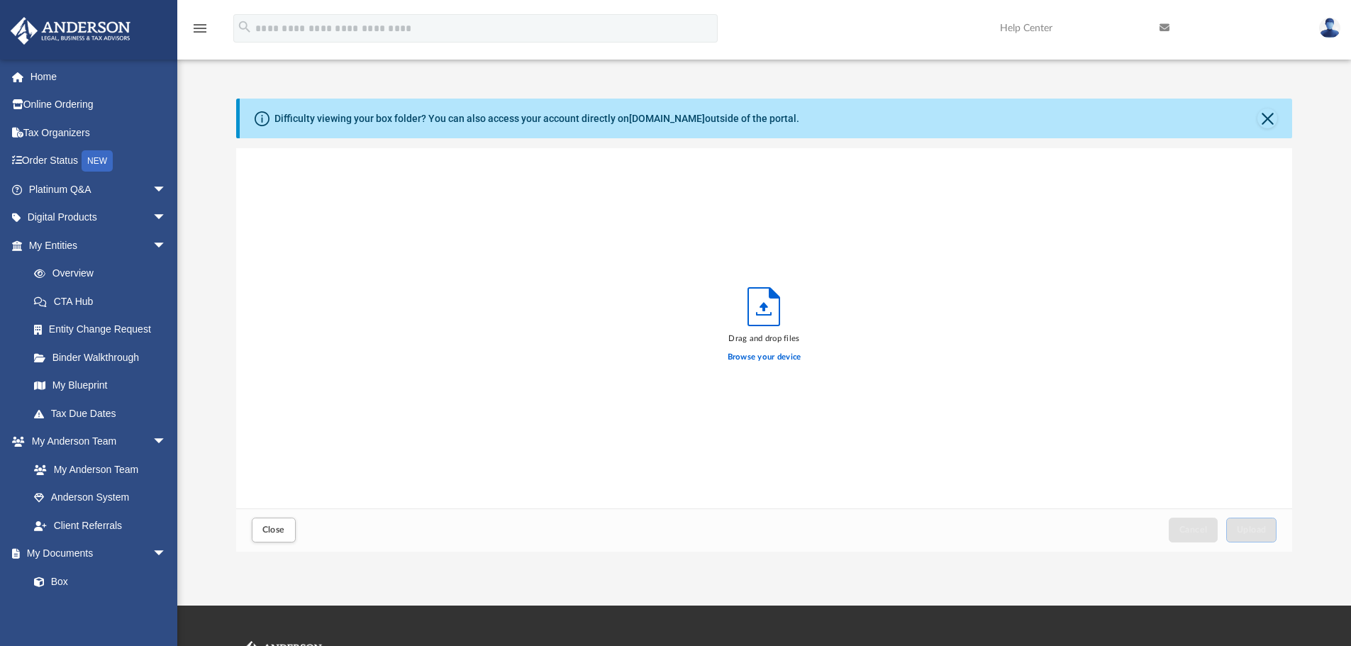
scroll to position [349, 1045]
click at [772, 359] on label "Browse your device" at bounding box center [764, 357] width 74 height 13
click at [0, 0] on input "Browse your device" at bounding box center [0, 0] width 0 height 0
click at [1264, 530] on span "Upload" at bounding box center [1251, 529] width 30 height 9
click at [1265, 119] on button "Close" at bounding box center [1267, 118] width 20 height 20
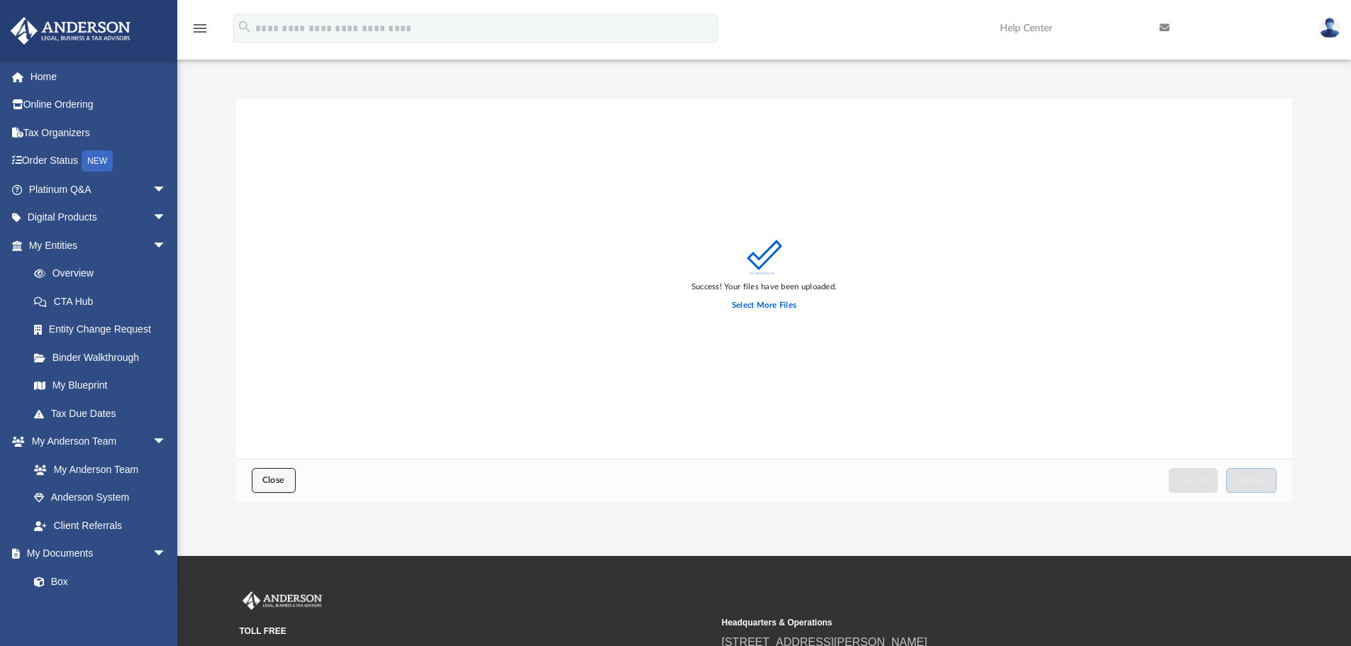
click at [266, 473] on button "Close" at bounding box center [274, 480] width 44 height 25
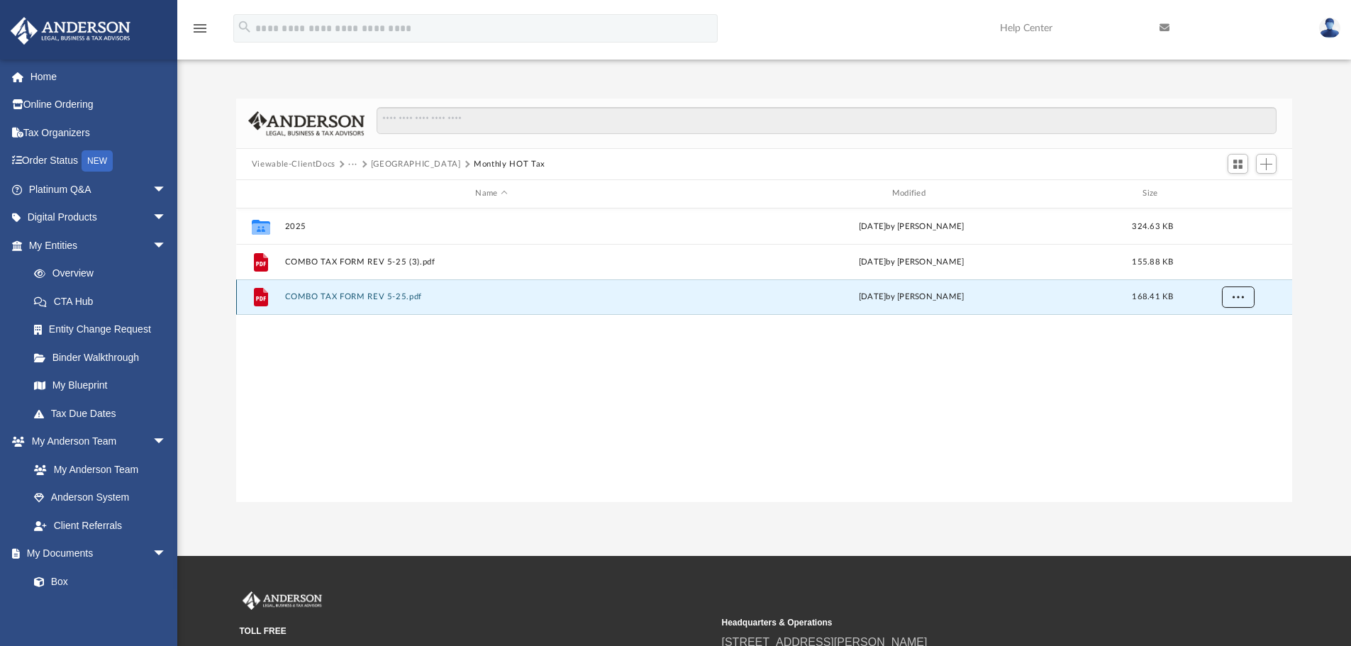
click at [1229, 296] on button "More options" at bounding box center [1237, 296] width 33 height 21
click at [1067, 353] on div "Collaborated Folder 2025 today by Craig Conner 324.63 KB File COMBO TAX FORM RE…" at bounding box center [764, 355] width 1056 height 294
drag, startPoint x: 1048, startPoint y: 293, endPoint x: 971, endPoint y: 363, distance: 104.4
click at [971, 363] on div "Collaborated Folder 2025 today by Craig Conner 324.63 KB File COMBO TAX FORM RE…" at bounding box center [764, 355] width 1056 height 294
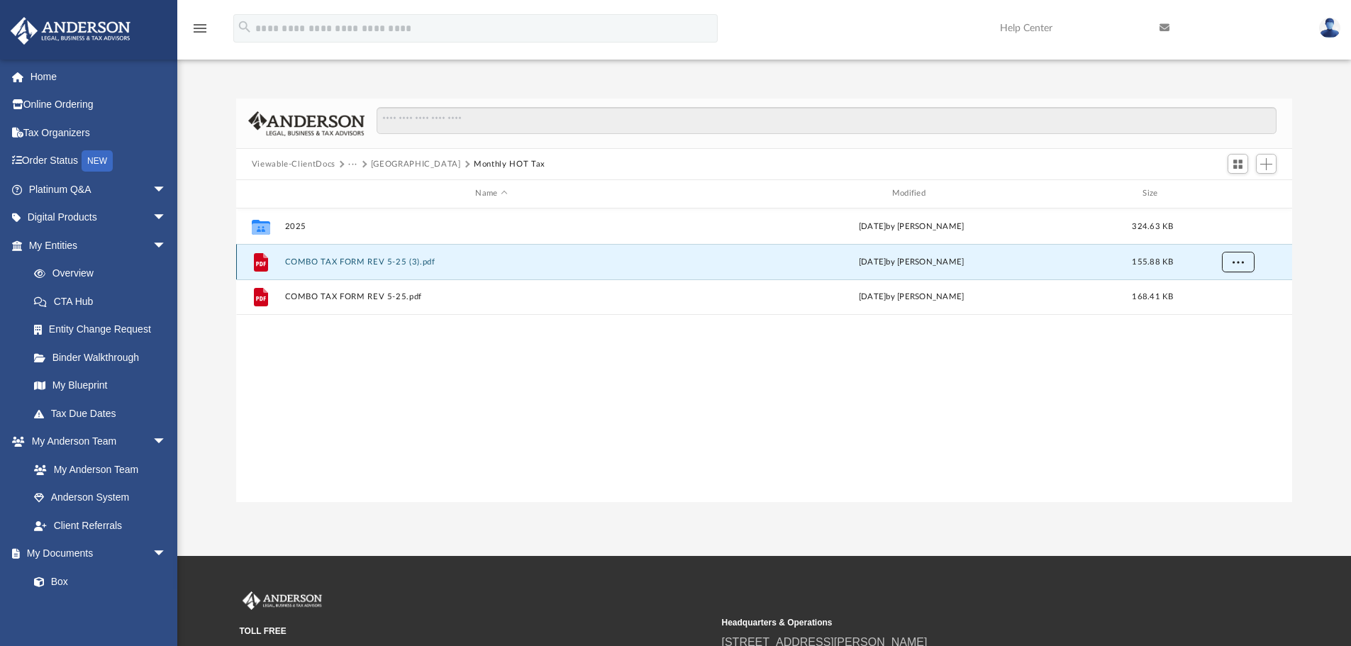
click at [1241, 261] on span "More options" at bounding box center [1236, 261] width 11 height 8
click at [880, 362] on div "Collaborated Folder 2025 today by Craig Conner 324.63 KB File COMBO TAX FORM RE…" at bounding box center [764, 355] width 1056 height 294
click at [380, 259] on button "COMBO TAX FORM REV 5-25 (3).pdf" at bounding box center [490, 261] width 413 height 9
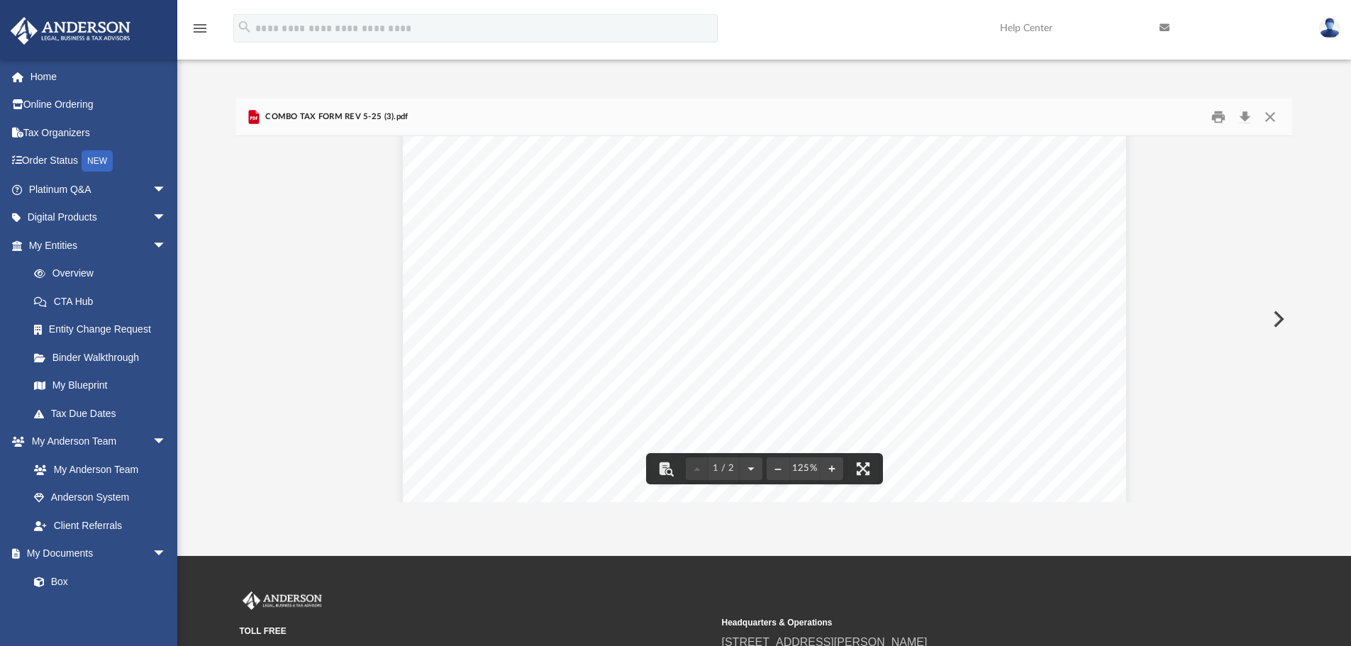
scroll to position [284, 0]
click at [1271, 115] on button "Close" at bounding box center [1270, 117] width 26 height 22
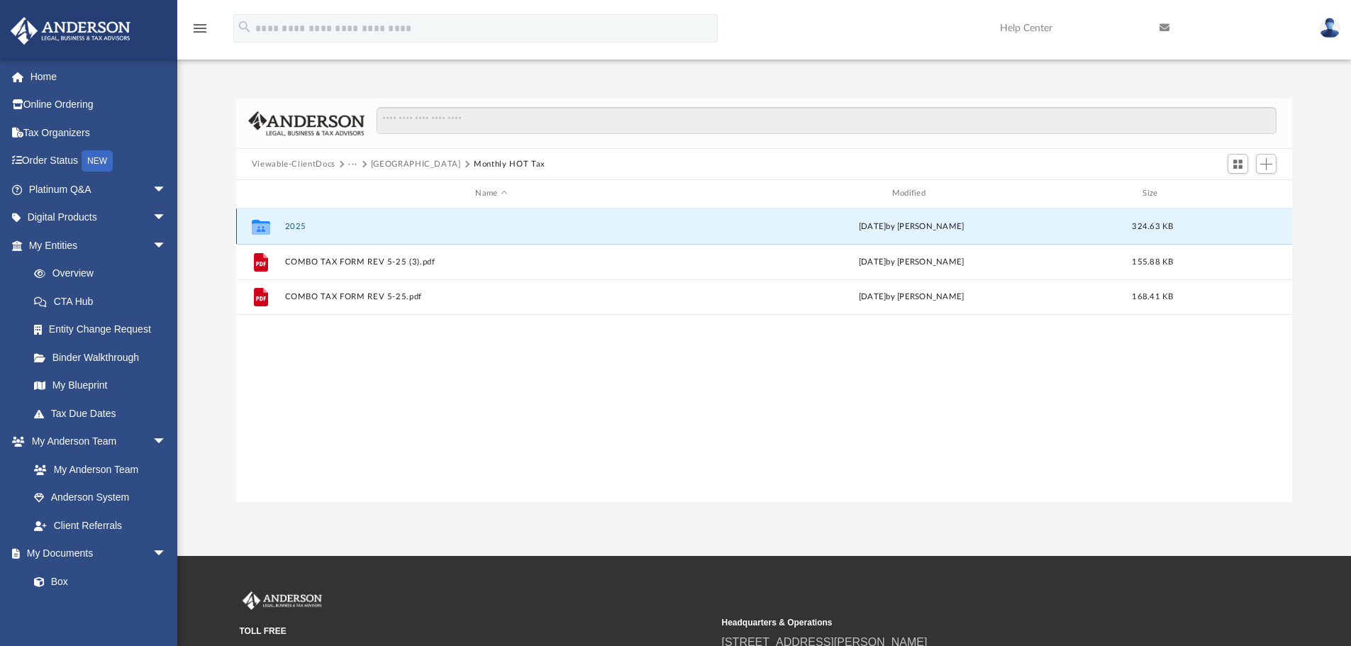
click at [294, 228] on button "2025" at bounding box center [490, 226] width 413 height 9
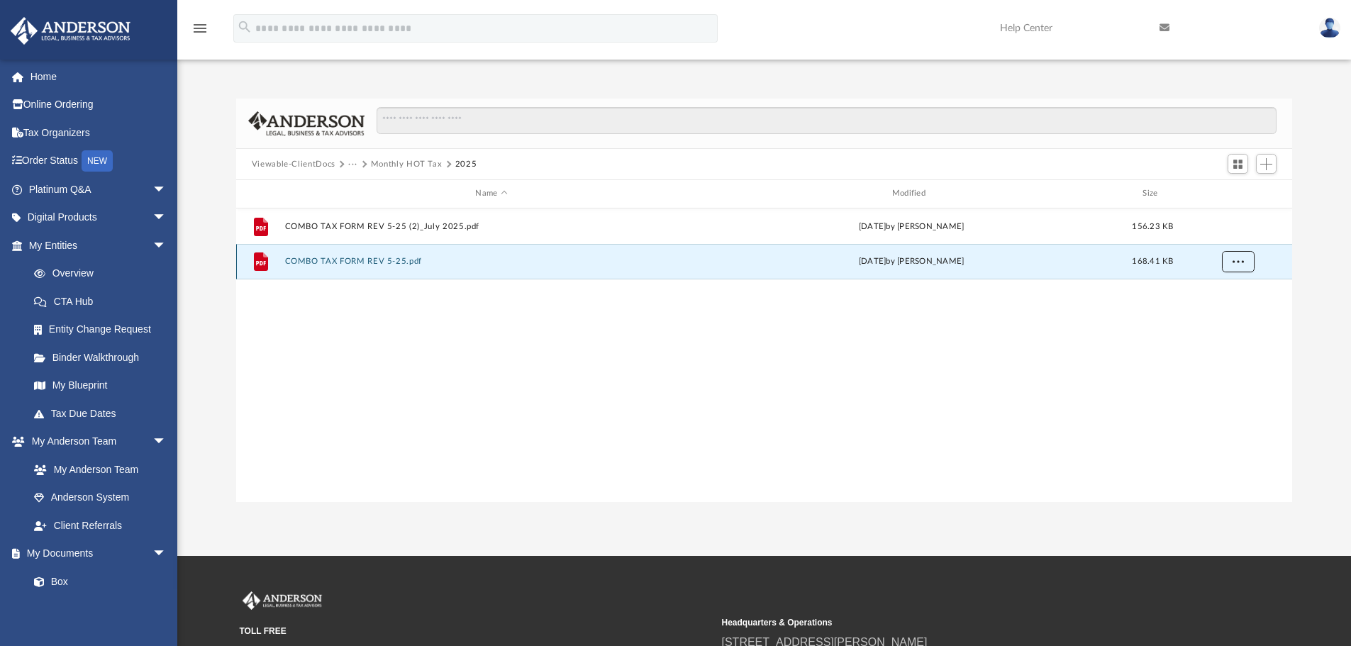
click at [1228, 263] on button "More options" at bounding box center [1237, 261] width 33 height 21
click at [963, 337] on div "File COMBO TAX FORM REV 5-25 (2)_July 2025.pdf today by Craig Conner 156.23 KB …" at bounding box center [764, 355] width 1056 height 294
